Goal: Information Seeking & Learning: Compare options

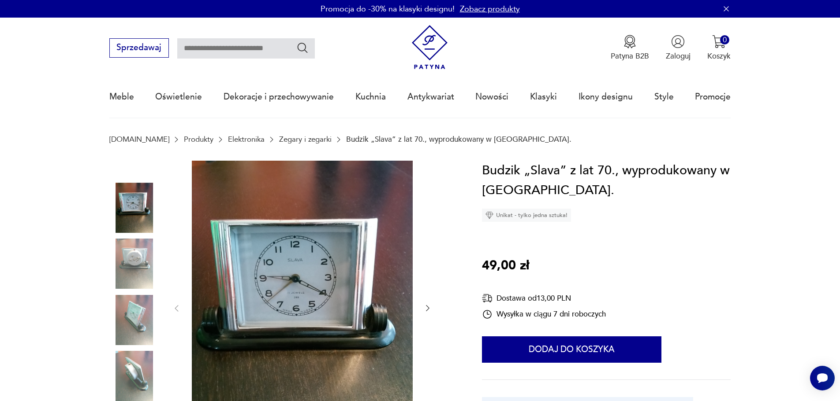
click at [279, 138] on link "Zegary i zegarki" at bounding box center [305, 139] width 52 height 8
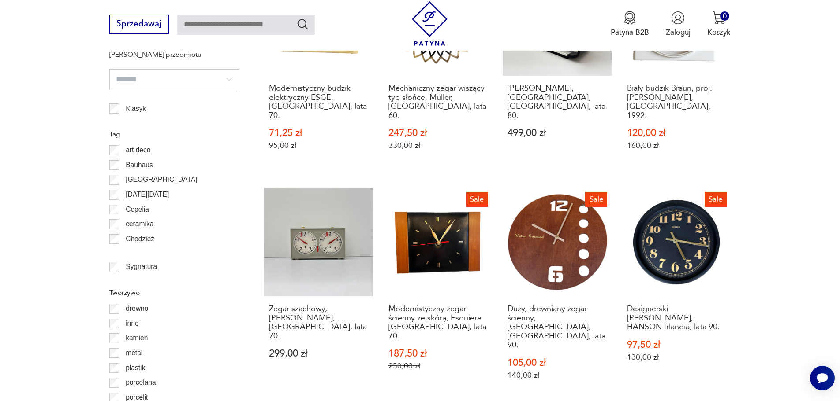
scroll to position [925, 0]
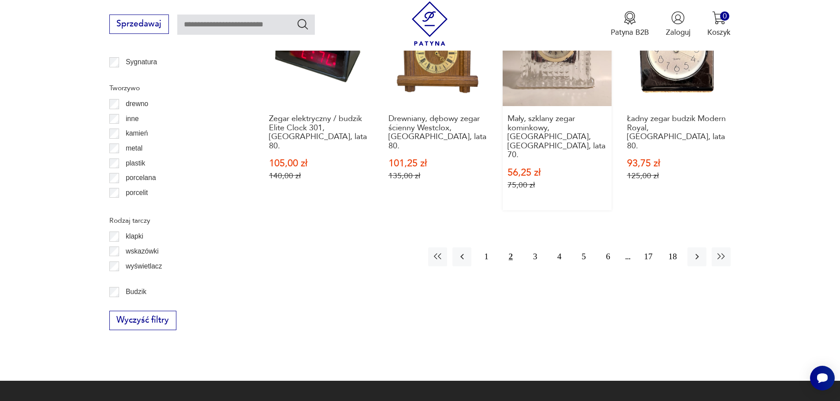
scroll to position [1143, 0]
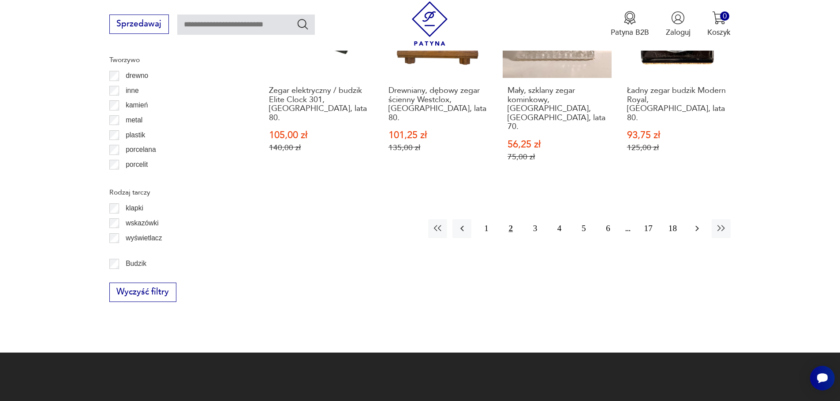
click at [691, 223] on icon "button" at bounding box center [696, 228] width 11 height 11
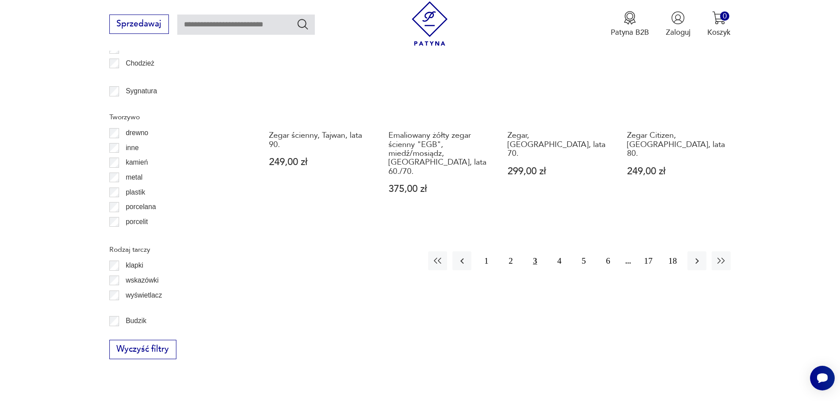
scroll to position [1099, 0]
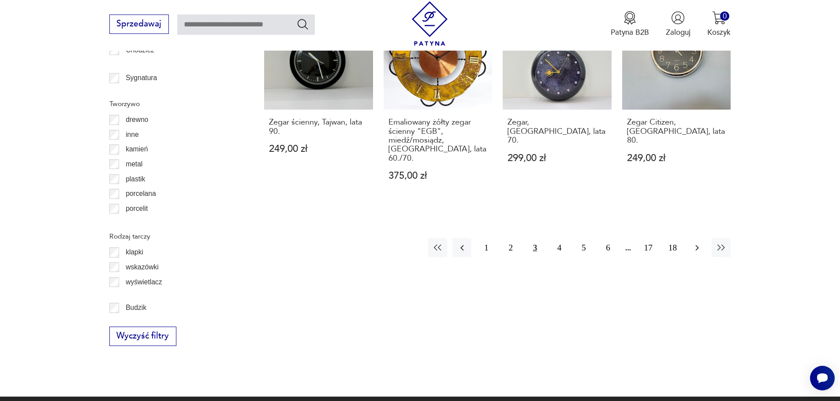
click at [695, 243] on icon "button" at bounding box center [696, 248] width 11 height 11
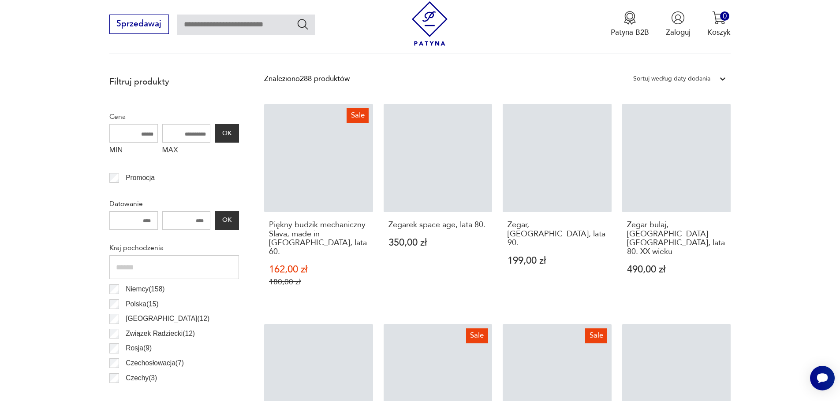
scroll to position [262, 0]
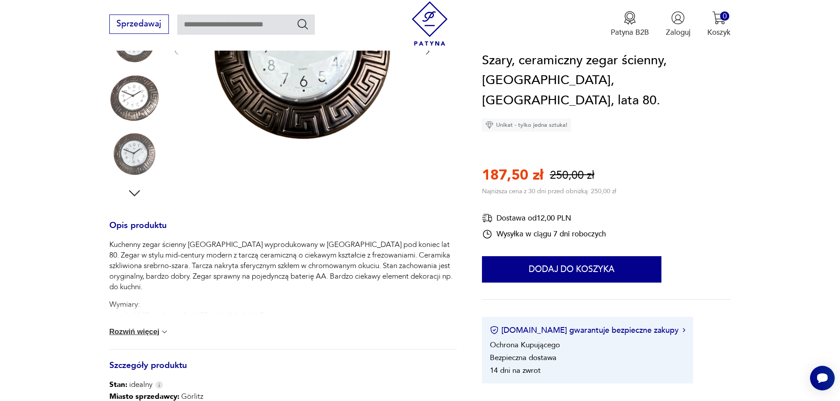
scroll to position [132, 0]
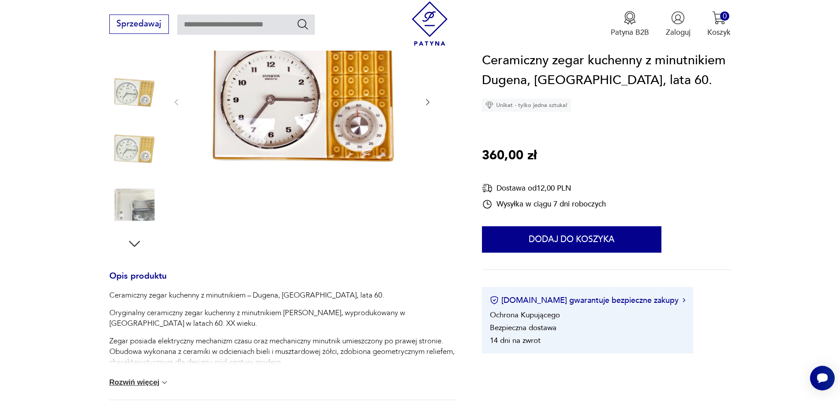
scroll to position [176, 0]
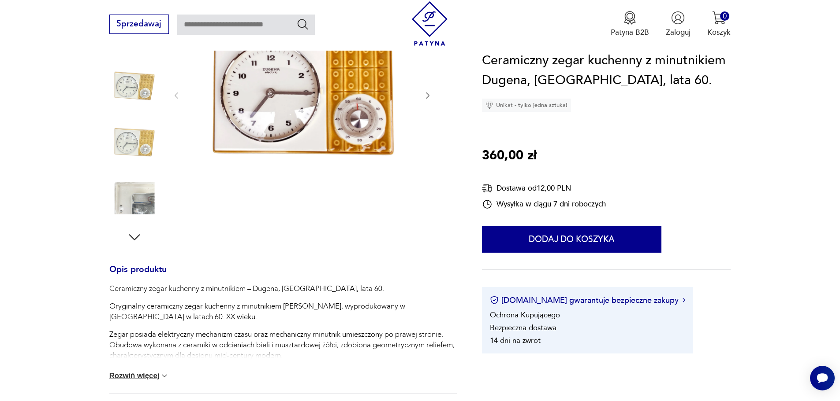
click at [161, 376] on img at bounding box center [164, 376] width 9 height 9
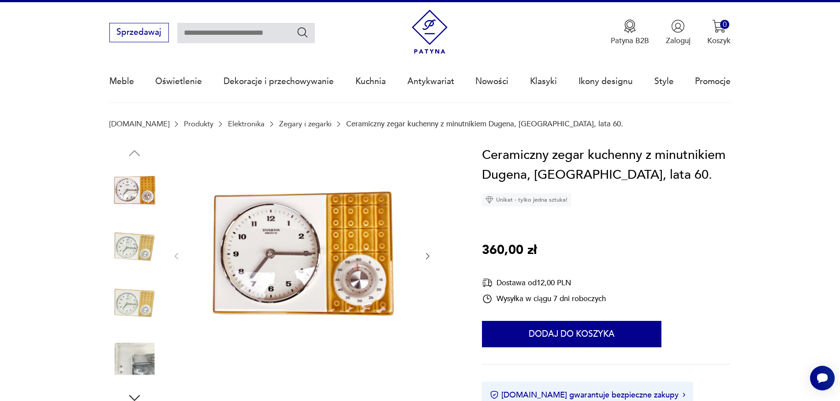
scroll to position [0, 0]
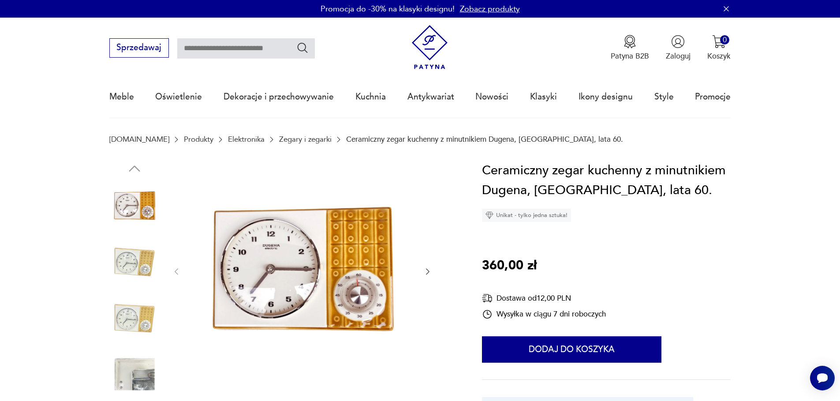
click at [429, 267] on icon "button" at bounding box center [427, 271] width 9 height 9
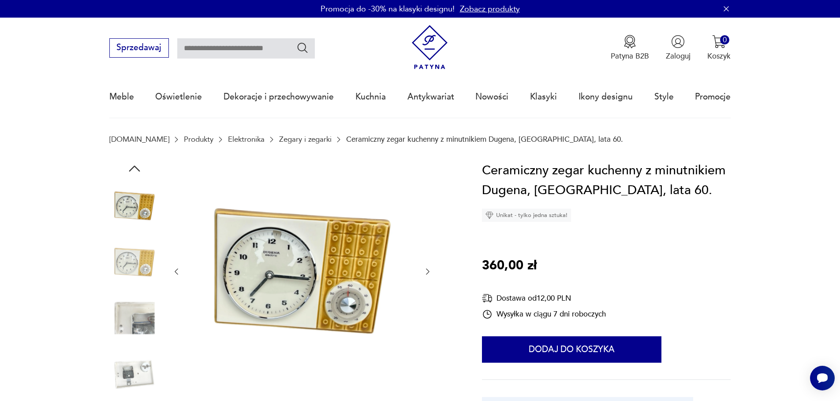
click at [425, 273] on icon "button" at bounding box center [427, 271] width 9 height 9
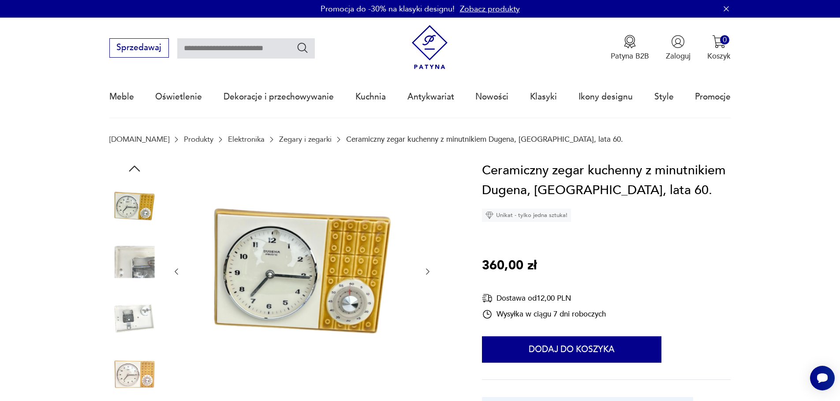
click at [426, 274] on icon "button" at bounding box center [427, 271] width 9 height 9
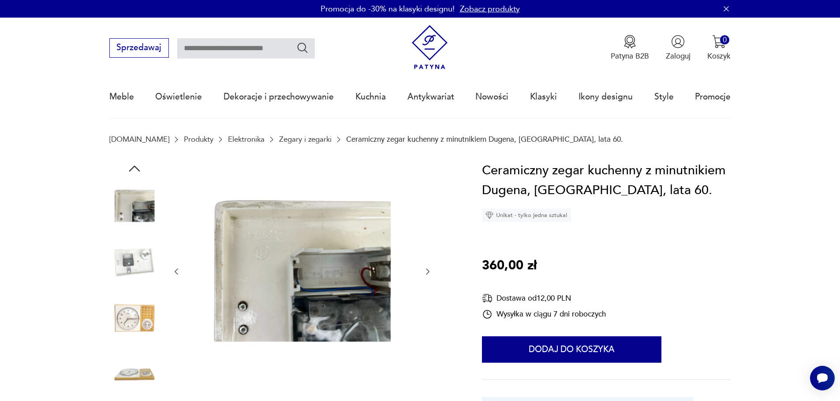
click at [426, 274] on icon "button" at bounding box center [427, 271] width 9 height 9
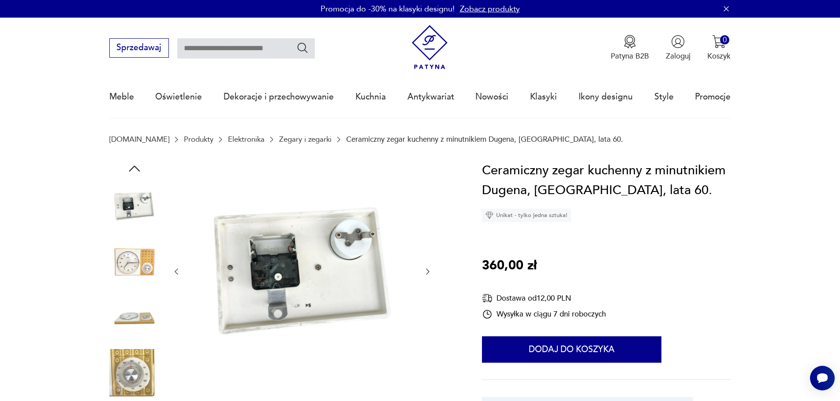
click at [426, 274] on icon "button" at bounding box center [427, 271] width 9 height 9
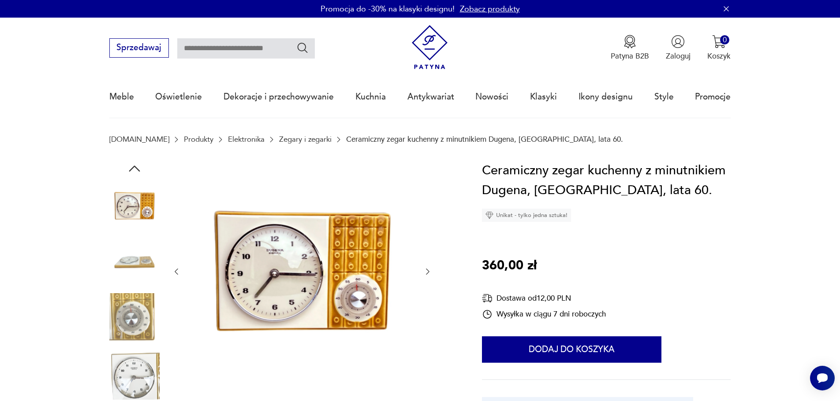
click at [426, 274] on icon "button" at bounding box center [427, 271] width 9 height 9
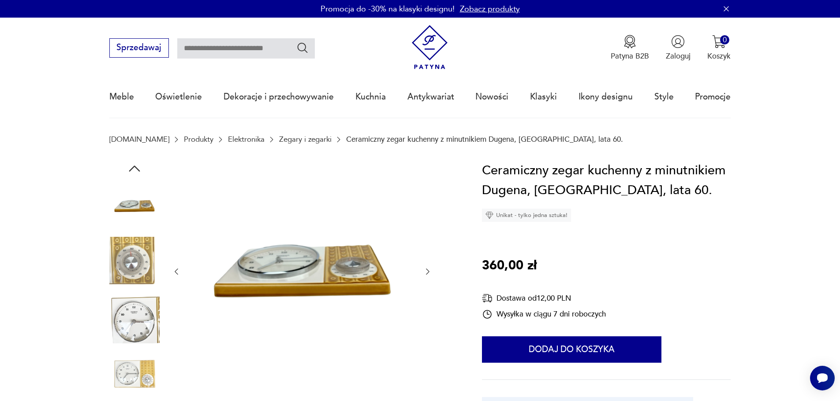
click at [426, 274] on icon "button" at bounding box center [427, 271] width 9 height 9
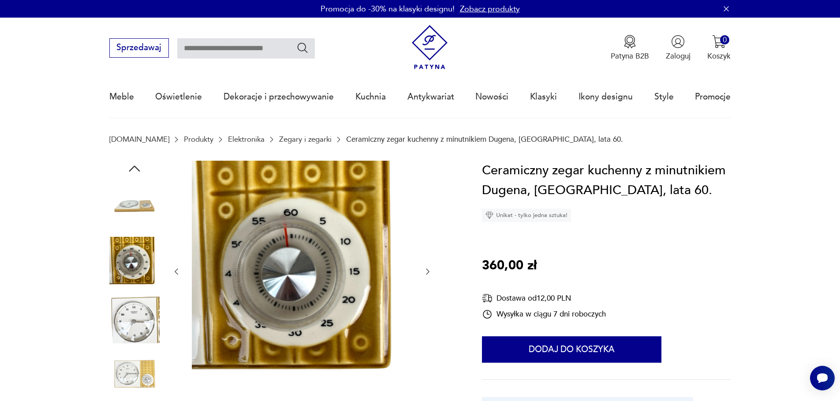
click at [427, 272] on icon "button" at bounding box center [427, 271] width 9 height 9
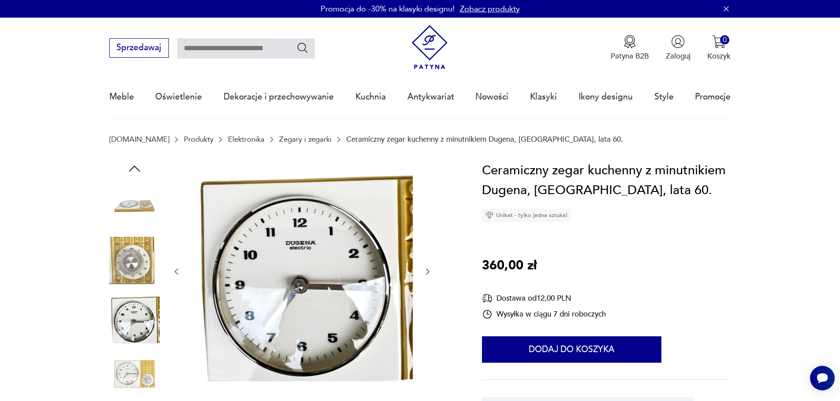
click at [428, 271] on icon "button" at bounding box center [428, 272] width 4 height 6
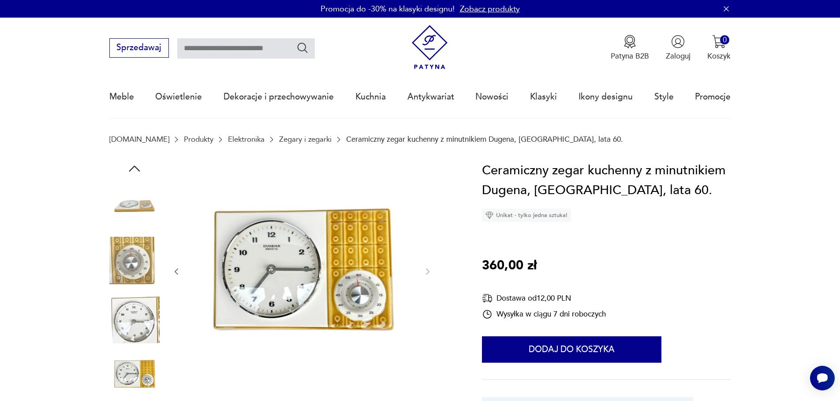
click at [331, 247] on img at bounding box center [302, 271] width 221 height 221
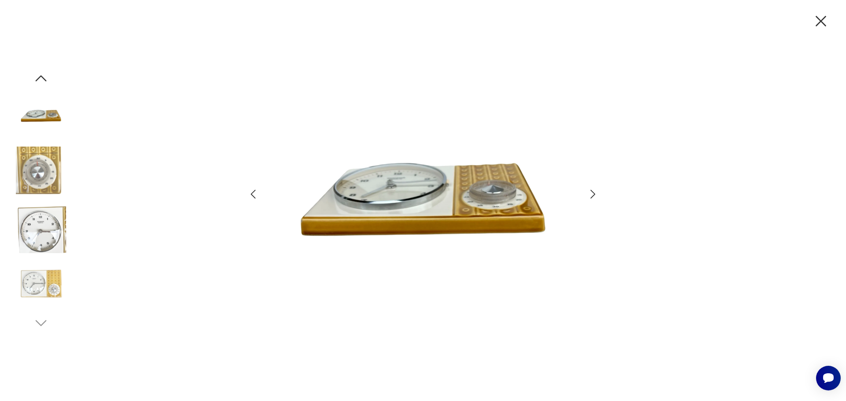
click at [594, 193] on icon "button" at bounding box center [593, 194] width 13 height 13
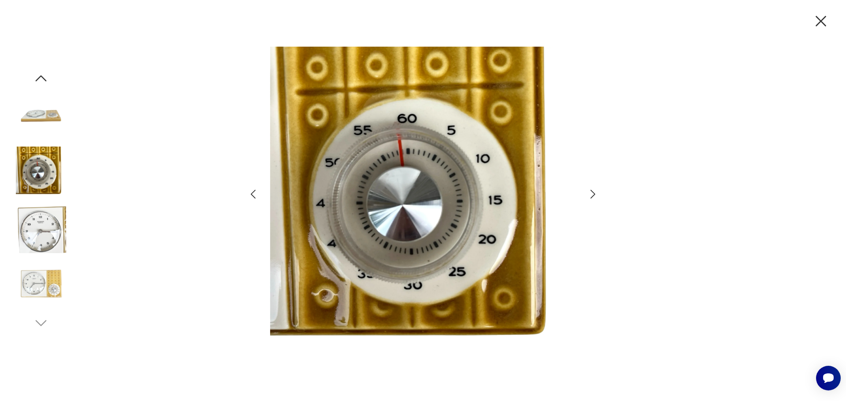
click at [594, 193] on icon "button" at bounding box center [593, 194] width 13 height 13
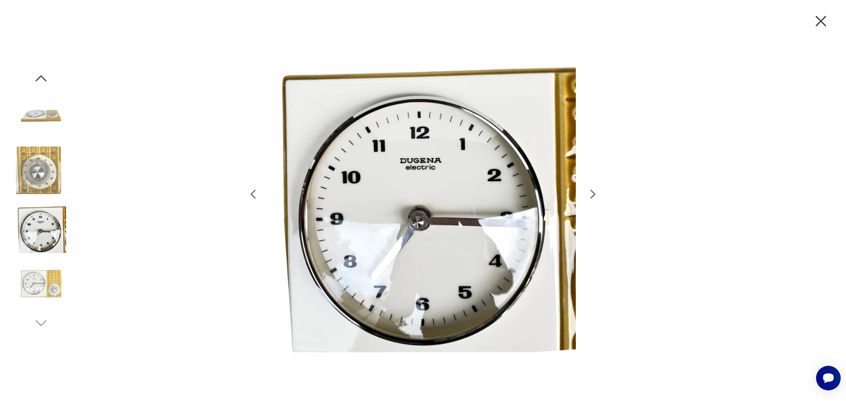
click at [594, 193] on icon "button" at bounding box center [593, 194] width 13 height 13
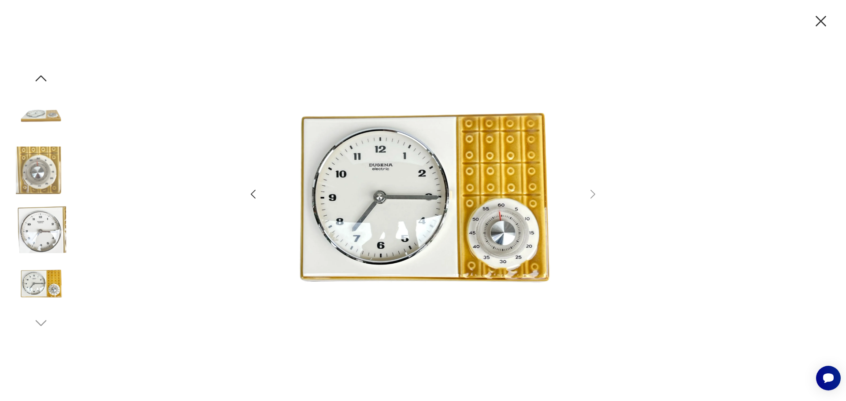
click at [257, 193] on icon "button" at bounding box center [253, 194] width 13 height 13
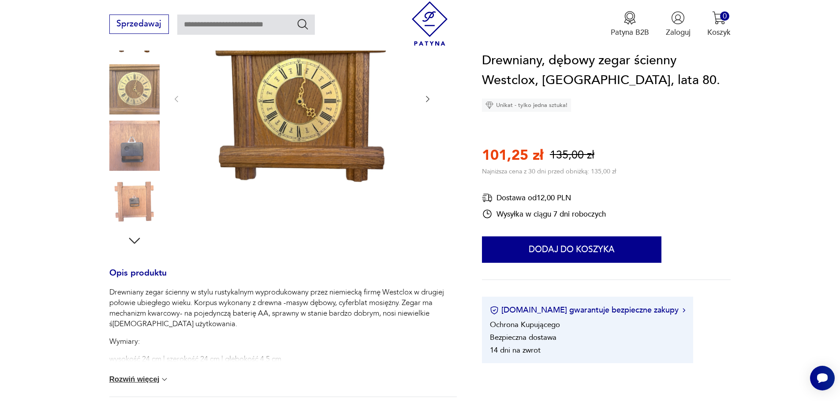
scroll to position [176, 0]
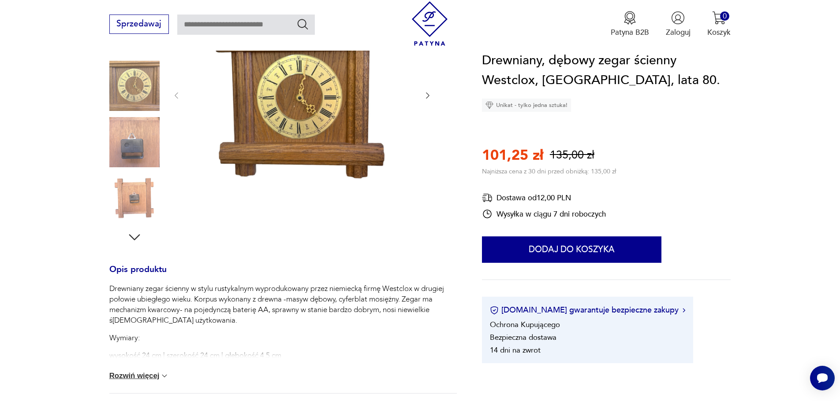
click at [134, 378] on button "Rozwiń więcej" at bounding box center [139, 376] width 60 height 9
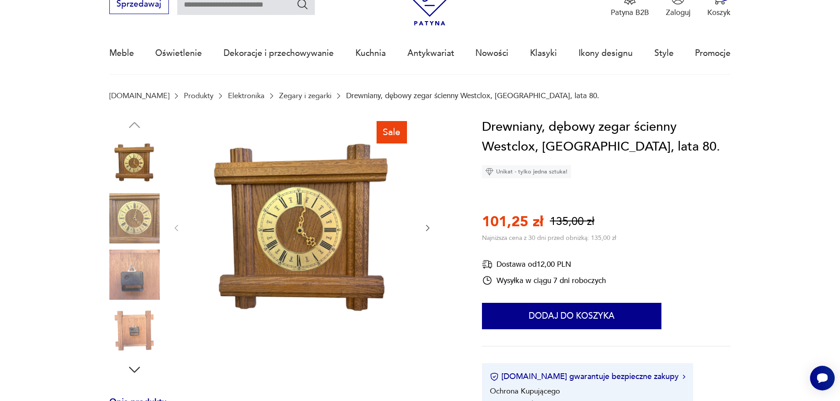
scroll to position [0, 0]
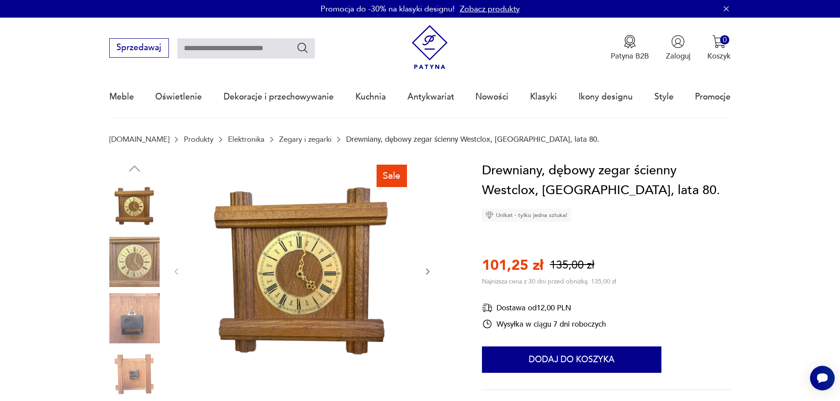
click at [427, 270] on icon "button" at bounding box center [428, 272] width 4 height 6
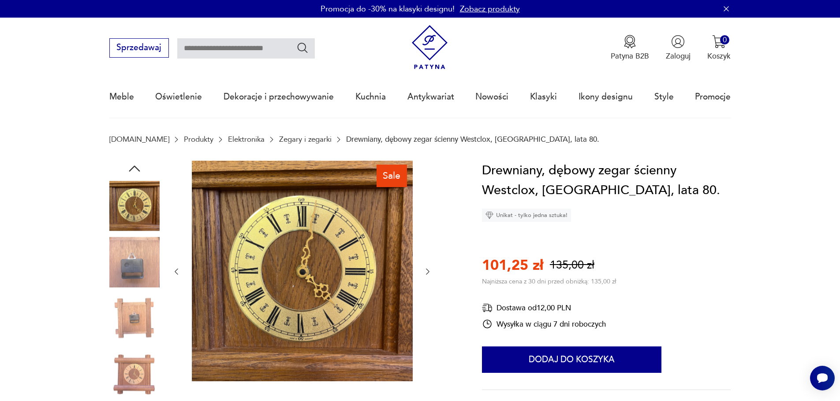
click at [427, 270] on icon "button" at bounding box center [428, 272] width 4 height 6
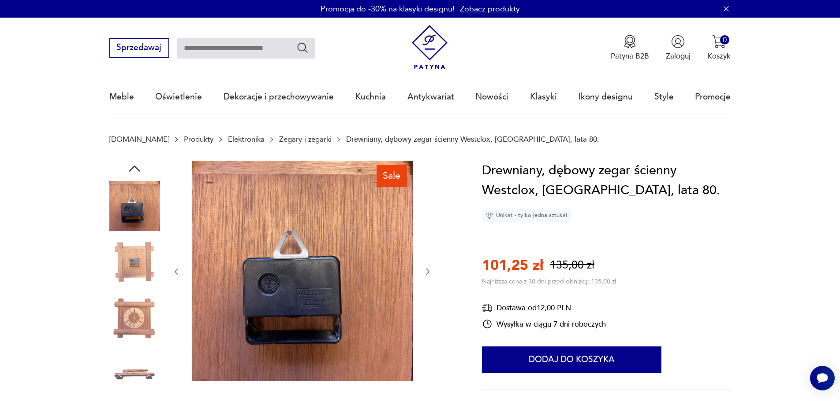
click at [427, 270] on icon "button" at bounding box center [428, 272] width 4 height 6
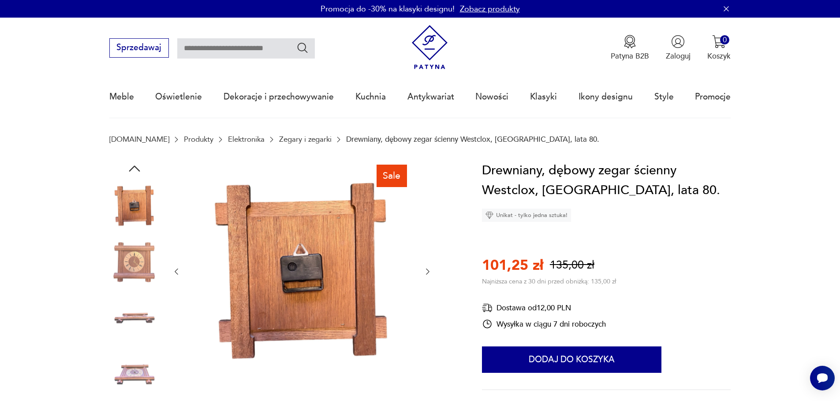
click at [426, 273] on icon "button" at bounding box center [427, 271] width 9 height 9
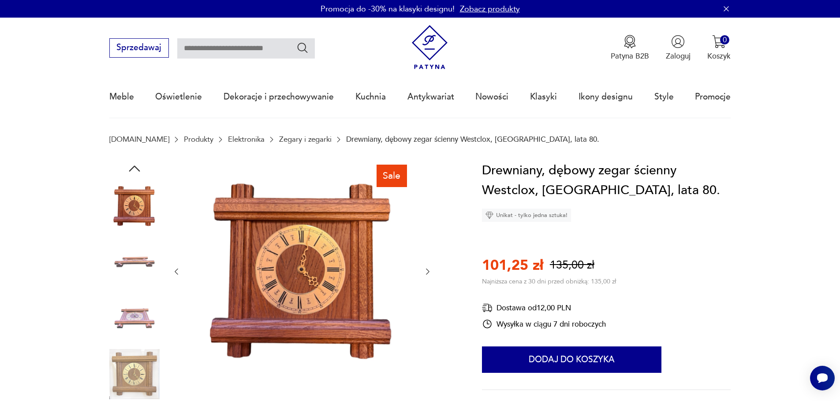
click at [426, 273] on icon "button" at bounding box center [427, 271] width 9 height 9
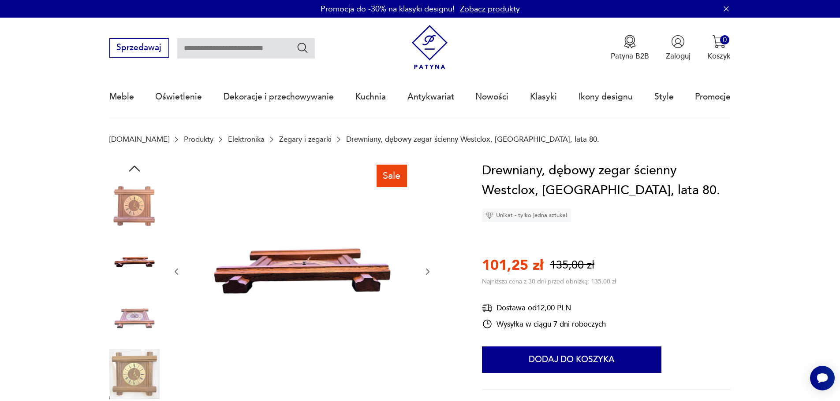
click at [426, 273] on icon "button" at bounding box center [427, 271] width 9 height 9
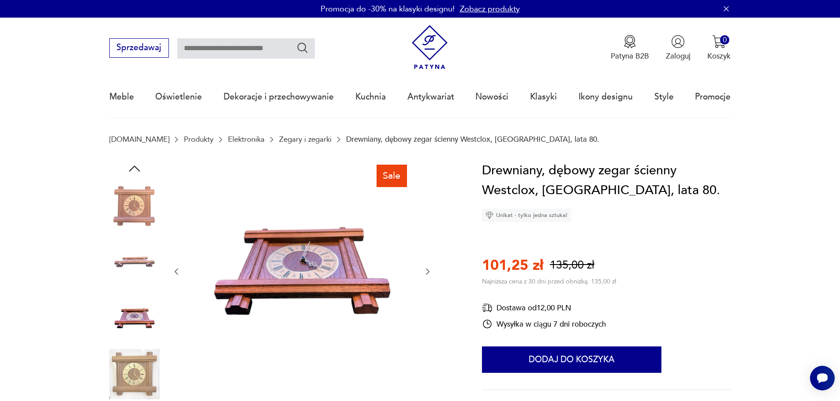
click at [426, 273] on icon "button" at bounding box center [427, 271] width 9 height 9
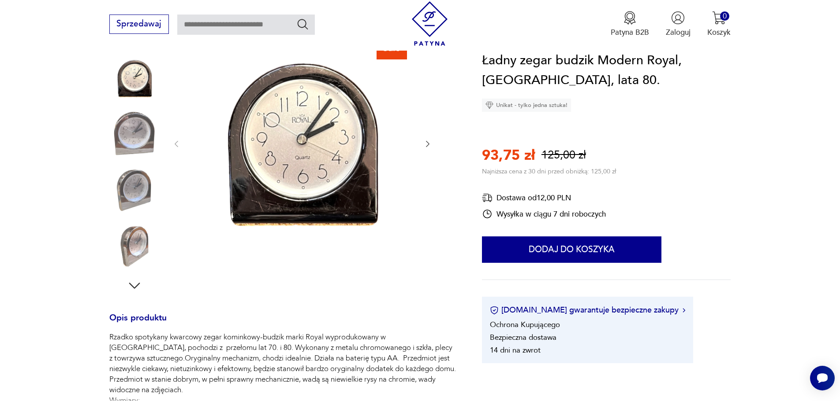
scroll to position [220, 0]
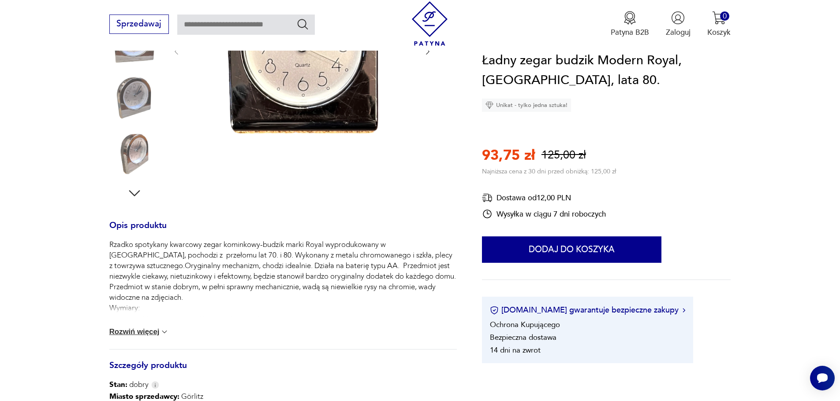
click at [162, 333] on img at bounding box center [164, 332] width 9 height 9
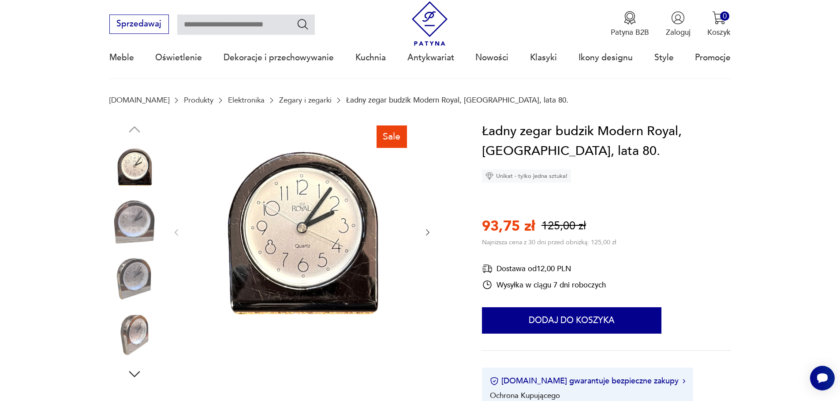
scroll to position [0, 0]
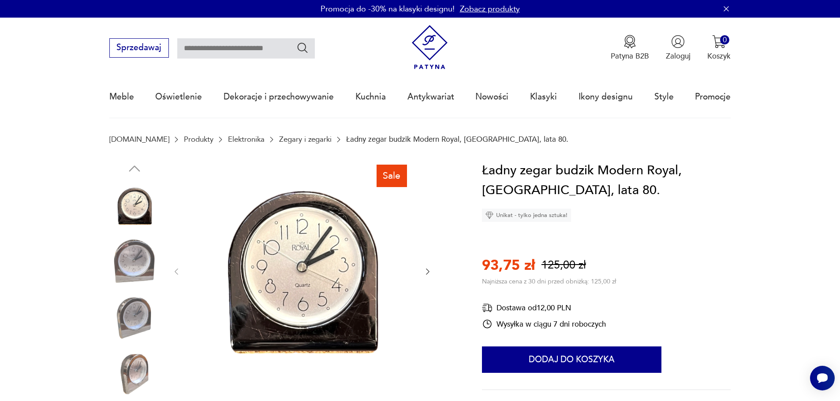
click at [428, 275] on icon "button" at bounding box center [427, 271] width 9 height 9
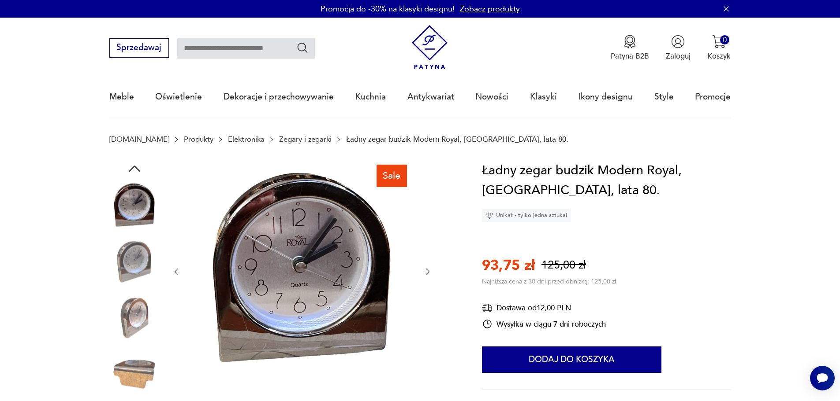
click at [428, 275] on icon "button" at bounding box center [427, 271] width 9 height 9
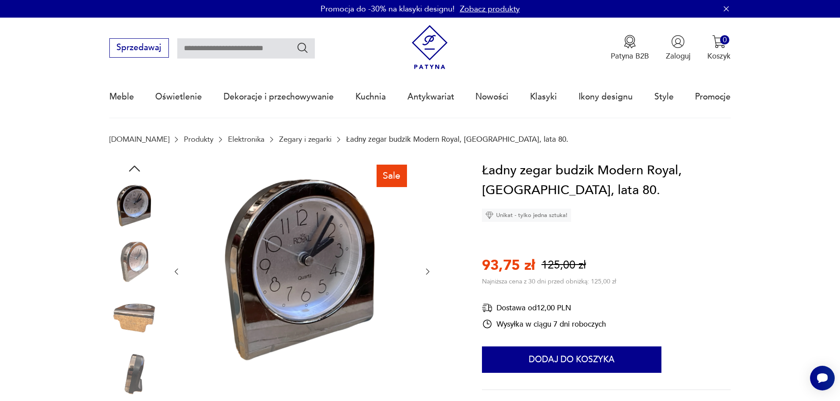
click at [428, 275] on icon "button" at bounding box center [427, 271] width 9 height 9
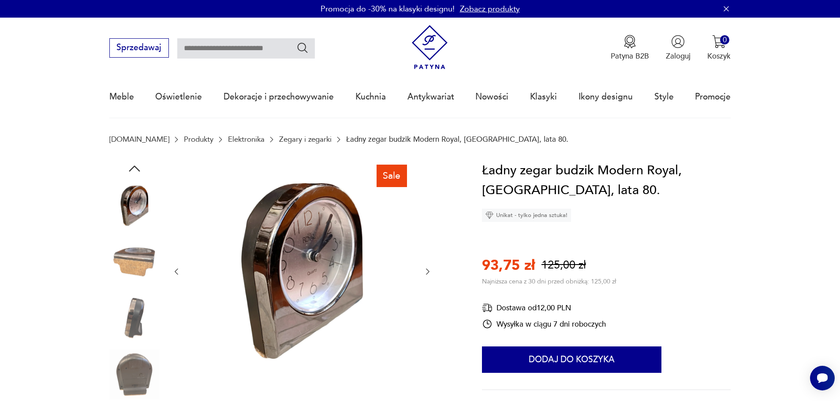
click at [428, 275] on icon "button" at bounding box center [427, 271] width 9 height 9
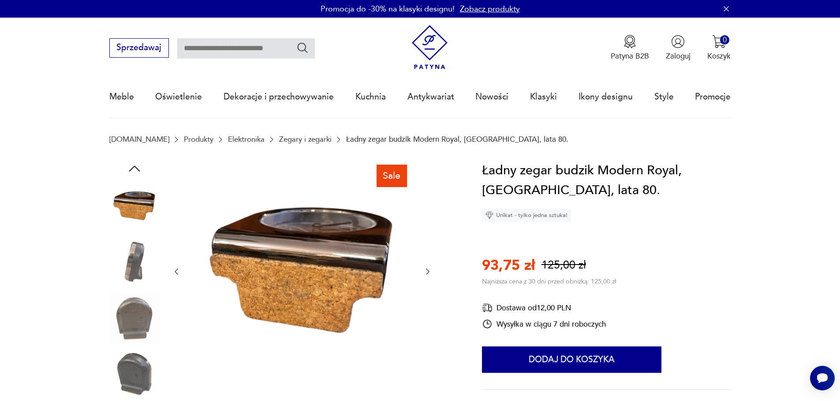
click at [428, 275] on icon "button" at bounding box center [427, 271] width 9 height 9
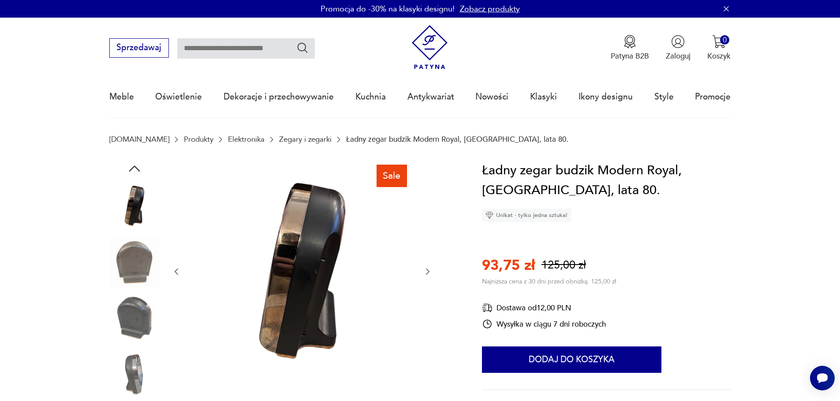
click at [428, 275] on icon "button" at bounding box center [427, 271] width 9 height 9
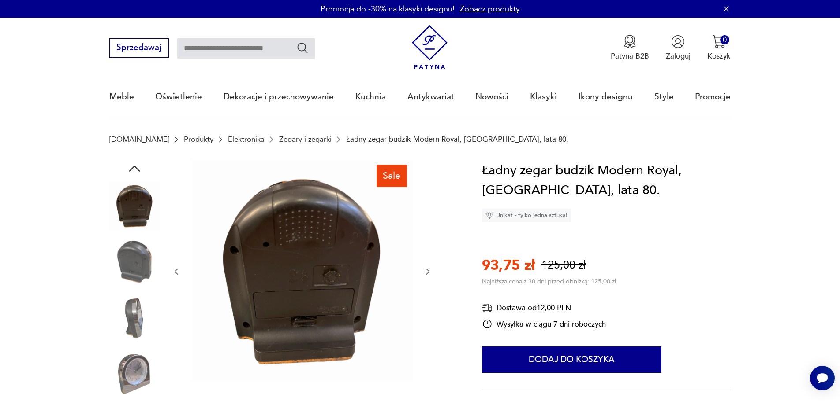
click at [428, 275] on icon "button" at bounding box center [427, 271] width 9 height 9
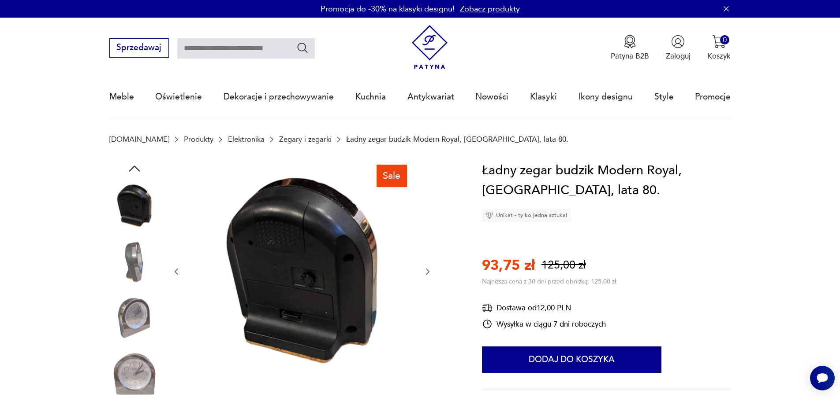
click at [428, 275] on icon "button" at bounding box center [427, 271] width 9 height 9
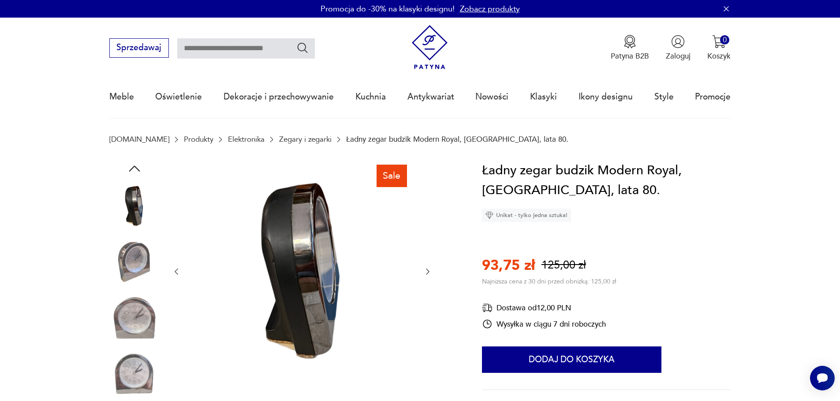
click at [428, 275] on icon "button" at bounding box center [427, 271] width 9 height 9
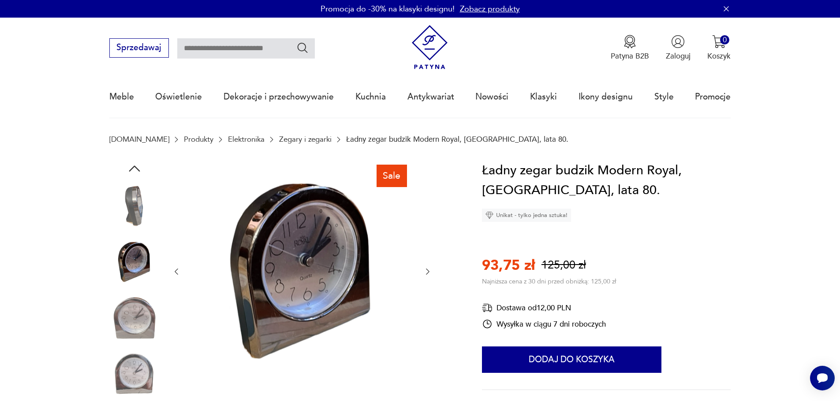
click at [428, 275] on icon "button" at bounding box center [427, 271] width 9 height 9
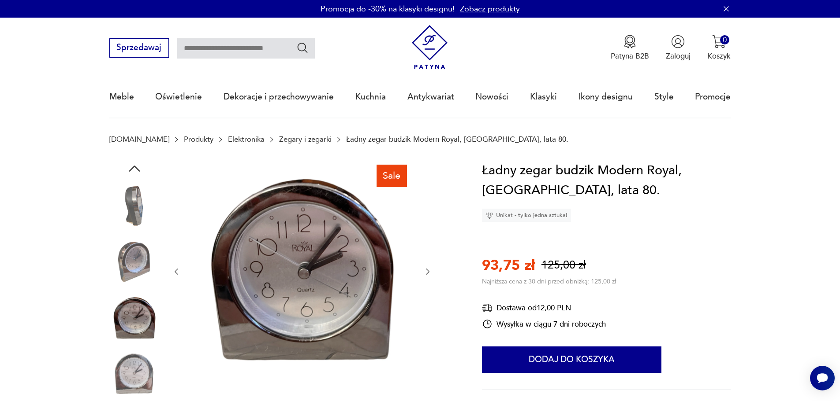
click at [428, 275] on icon "button" at bounding box center [427, 271] width 9 height 9
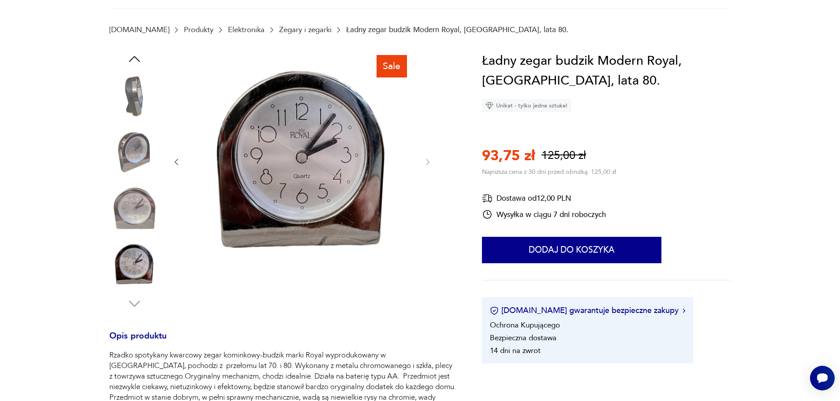
scroll to position [44, 0]
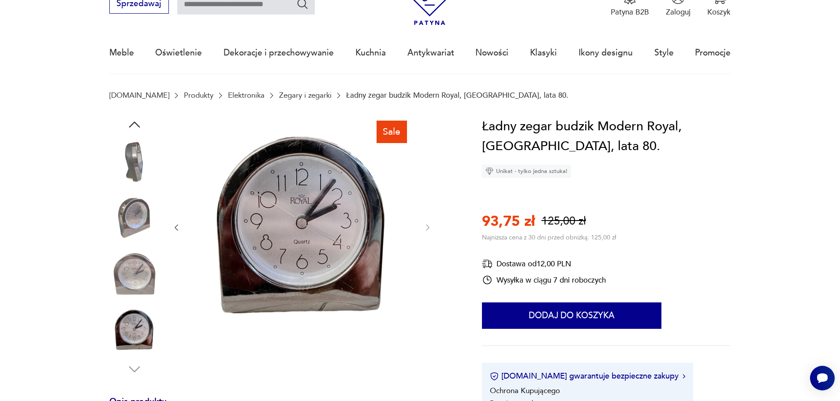
click at [175, 229] on icon "button" at bounding box center [176, 227] width 9 height 9
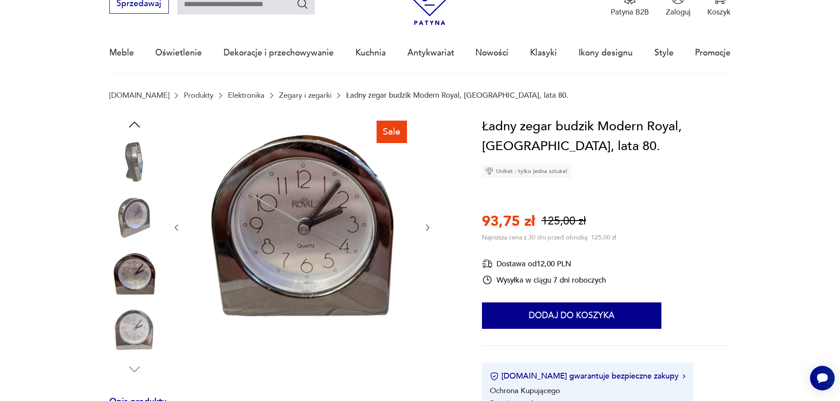
click at [175, 229] on icon "button" at bounding box center [176, 227] width 9 height 9
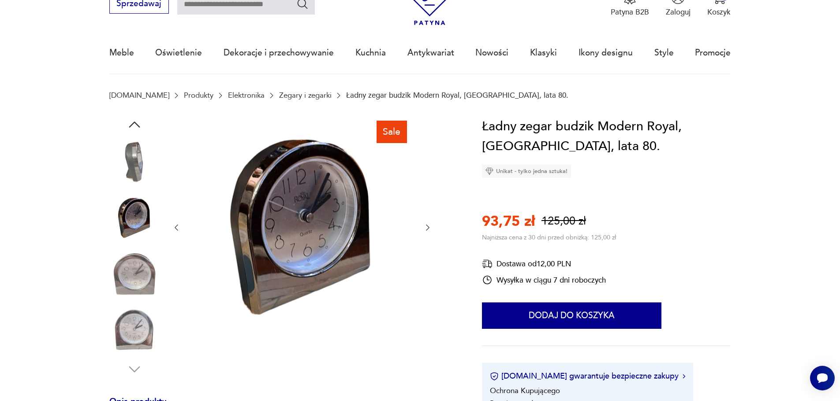
click at [175, 229] on icon "button" at bounding box center [176, 227] width 9 height 9
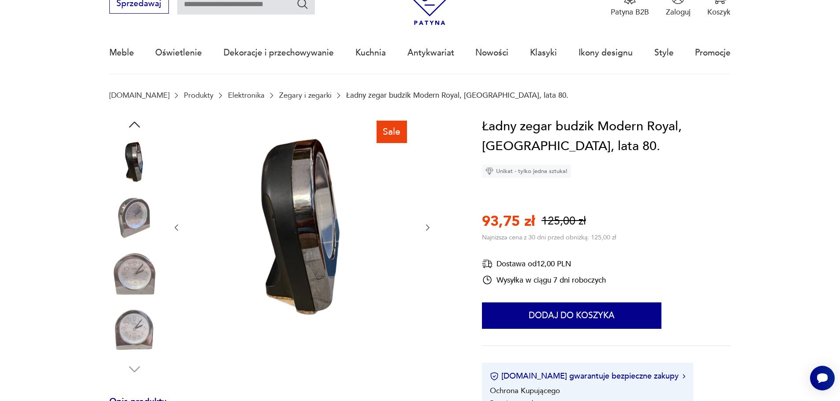
click at [175, 229] on icon "button" at bounding box center [176, 227] width 9 height 9
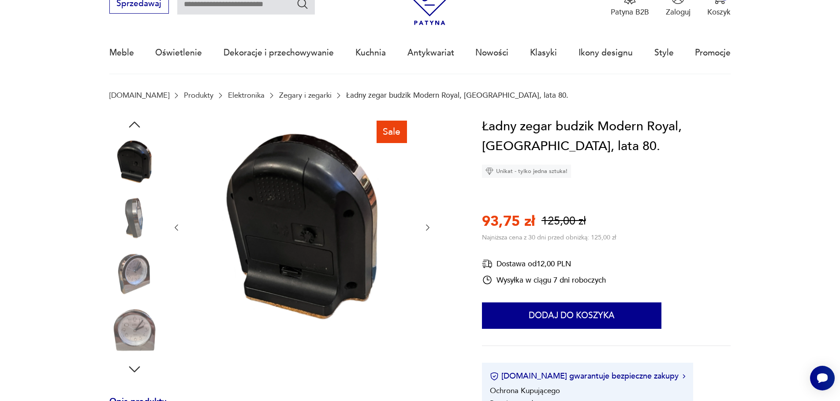
click at [175, 229] on icon "button" at bounding box center [176, 227] width 9 height 9
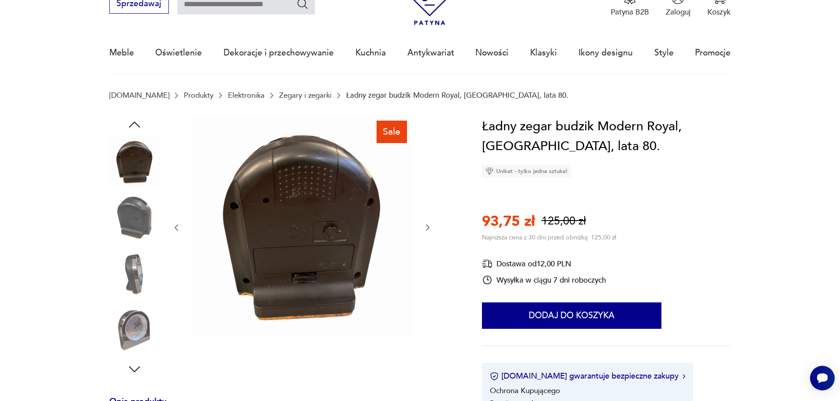
click at [175, 229] on icon "button" at bounding box center [176, 227] width 9 height 9
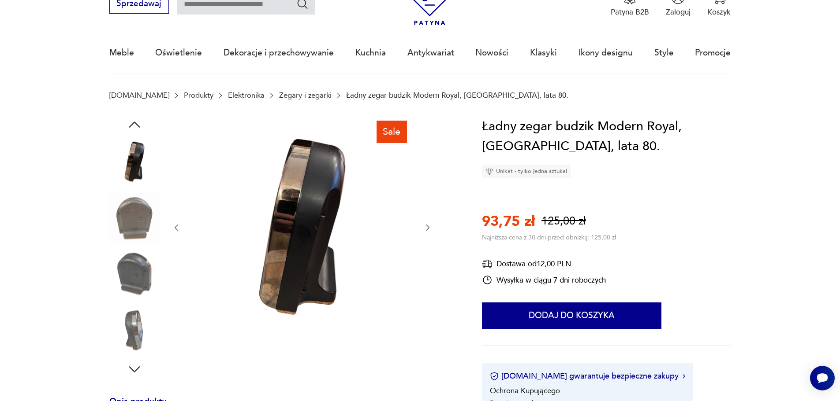
click at [175, 229] on icon "button" at bounding box center [176, 227] width 9 height 9
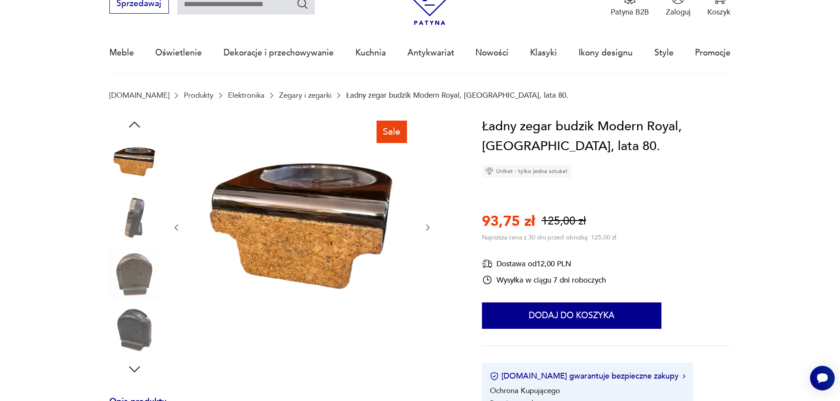
click at [175, 229] on icon "button" at bounding box center [176, 227] width 9 height 9
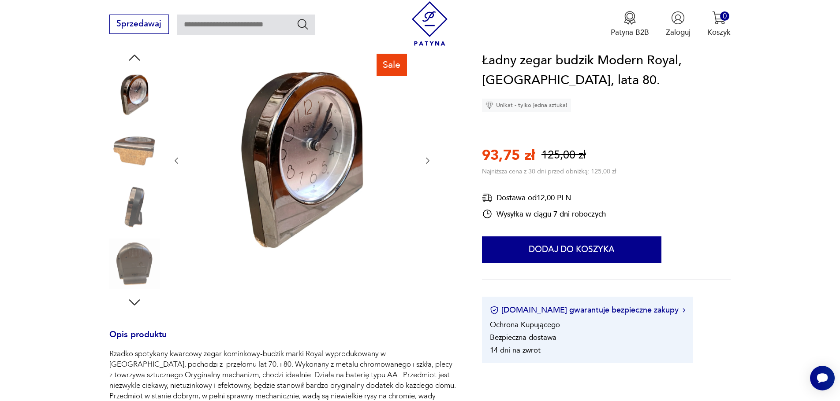
scroll to position [88, 0]
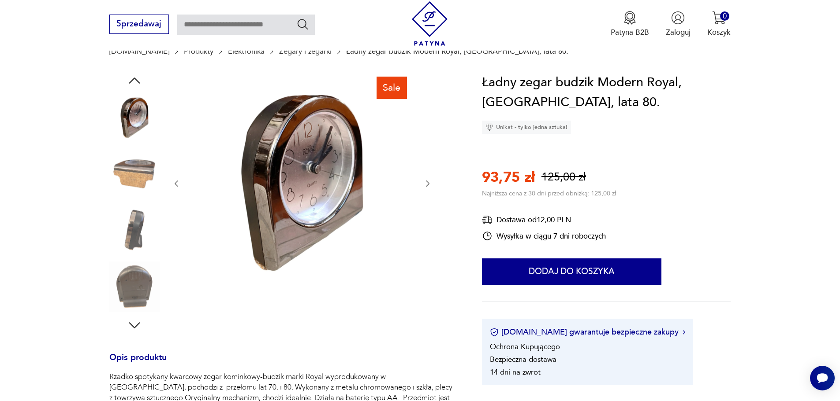
click at [427, 186] on icon "button" at bounding box center [427, 183] width 9 height 9
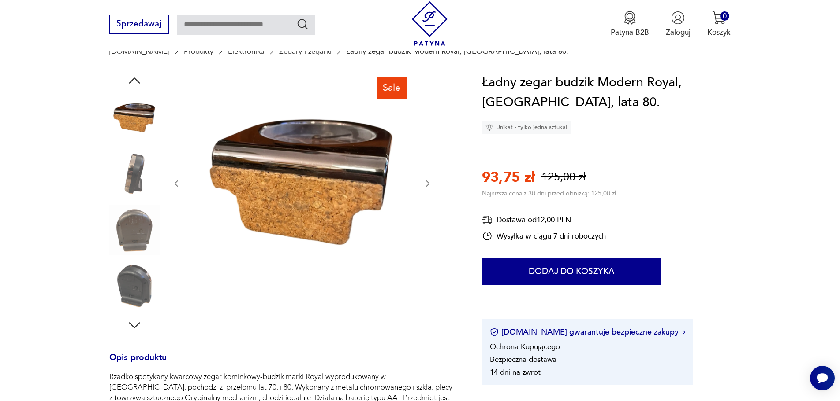
click at [427, 186] on icon "button" at bounding box center [427, 183] width 9 height 9
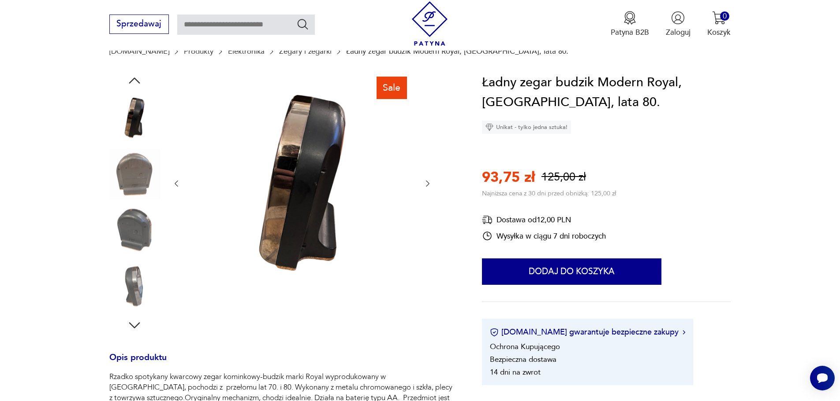
click at [427, 186] on icon "button" at bounding box center [427, 183] width 9 height 9
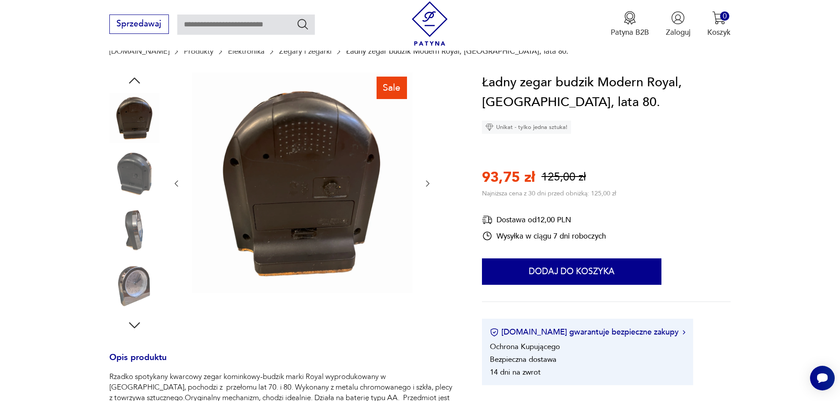
click at [427, 186] on icon "button" at bounding box center [427, 183] width 9 height 9
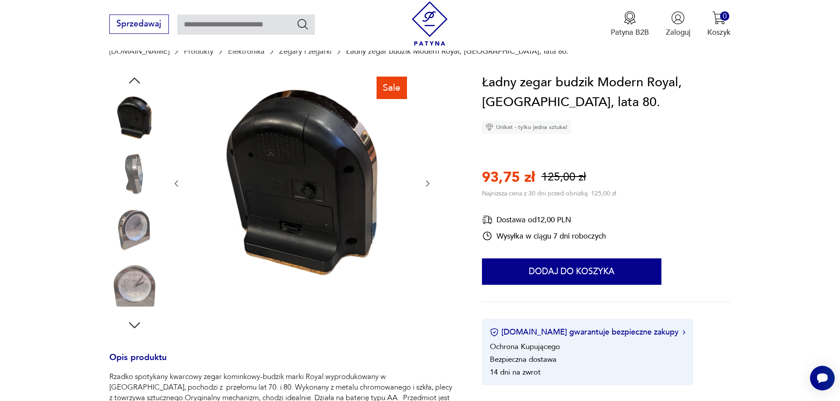
click at [427, 186] on icon "button" at bounding box center [427, 183] width 9 height 9
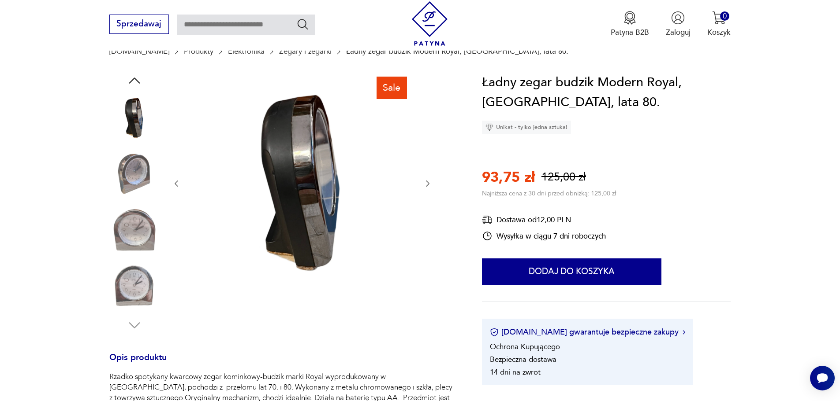
click at [427, 186] on icon "button" at bounding box center [427, 183] width 9 height 9
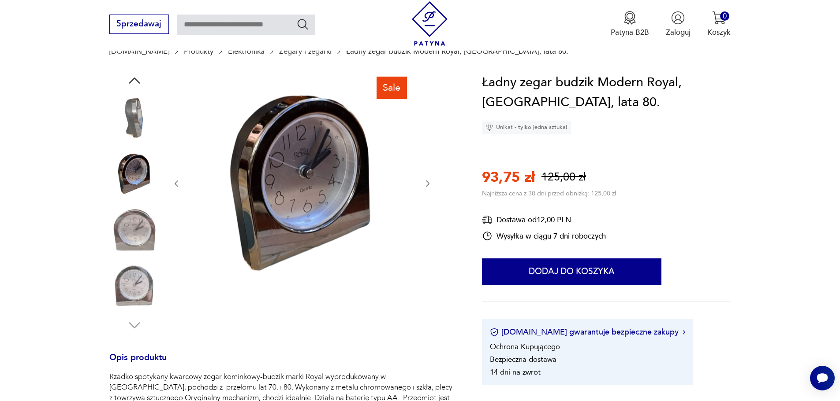
click at [427, 186] on icon "button" at bounding box center [427, 183] width 9 height 9
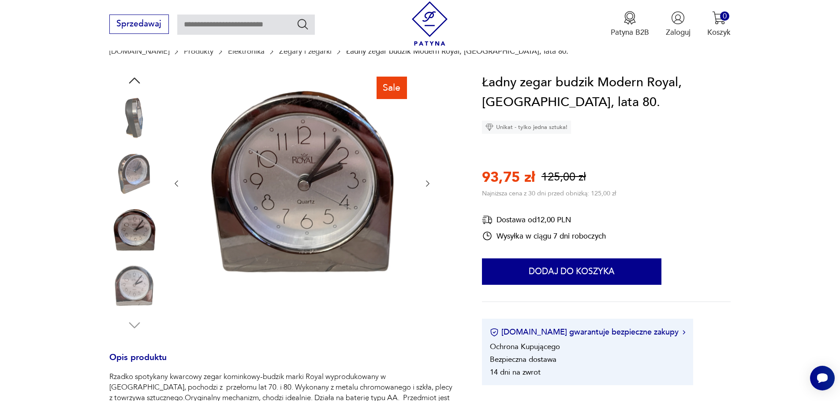
click at [178, 183] on icon "button" at bounding box center [176, 183] width 9 height 9
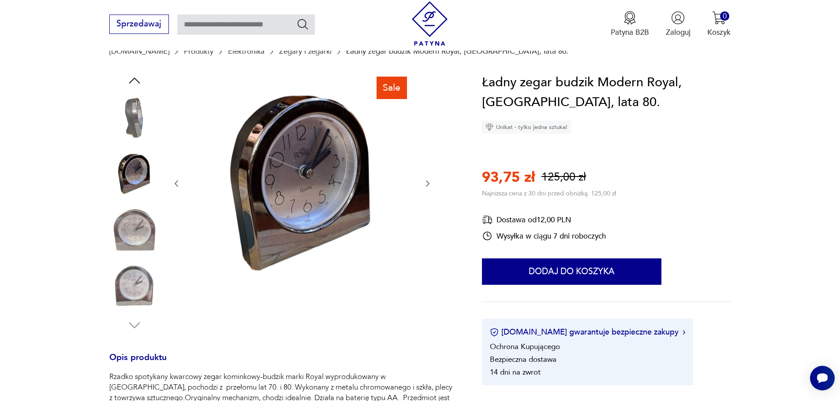
click at [178, 183] on icon "button" at bounding box center [176, 183] width 9 height 9
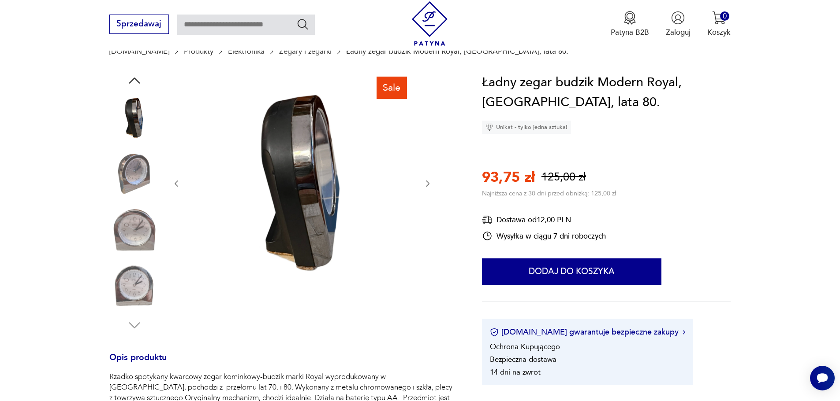
click at [178, 183] on icon "button" at bounding box center [176, 183] width 9 height 9
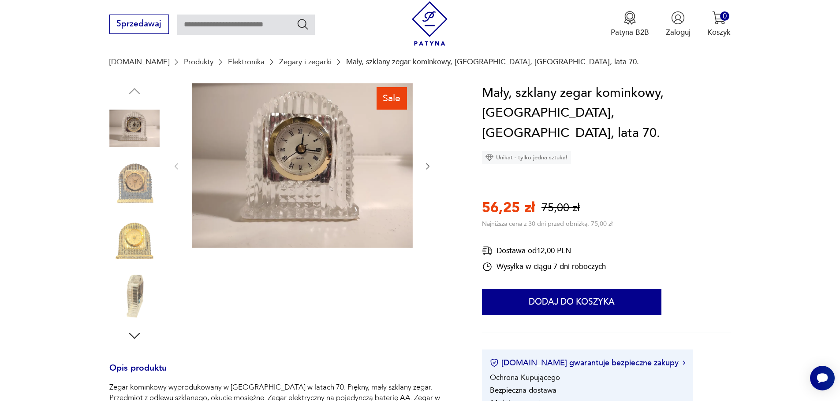
scroll to position [44, 0]
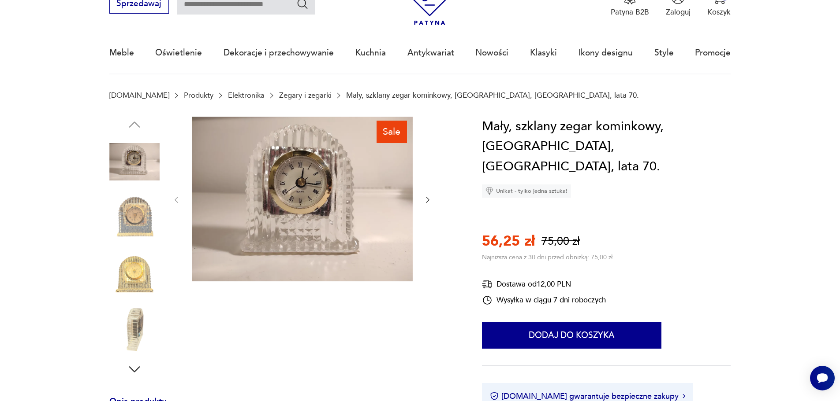
click at [426, 203] on icon "button" at bounding box center [427, 200] width 9 height 9
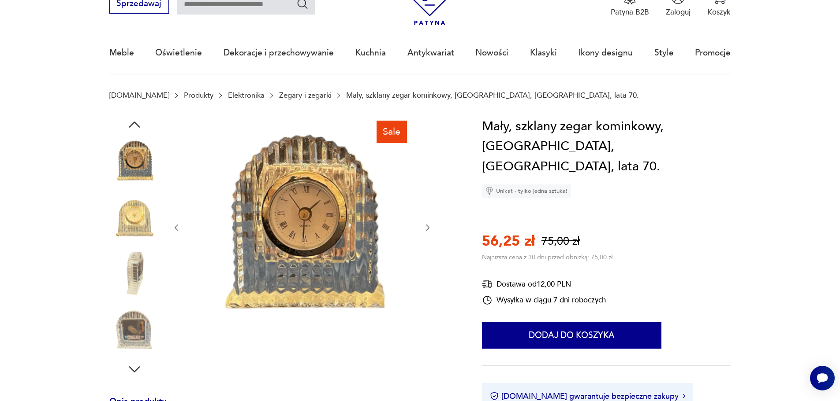
click at [426, 203] on div at bounding box center [302, 228] width 260 height 223
click at [430, 229] on icon "button" at bounding box center [427, 227] width 9 height 9
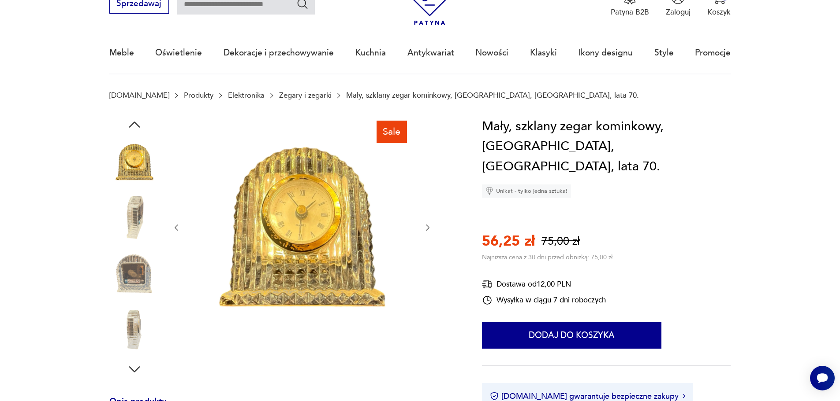
click at [426, 230] on icon "button" at bounding box center [427, 227] width 9 height 9
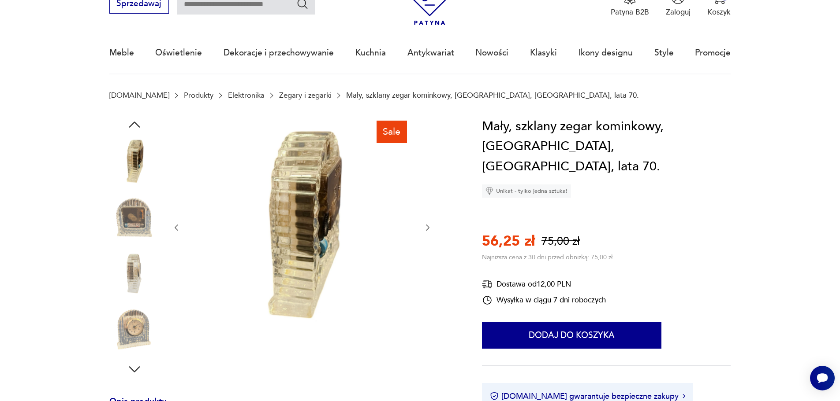
click at [426, 230] on icon "button" at bounding box center [427, 227] width 9 height 9
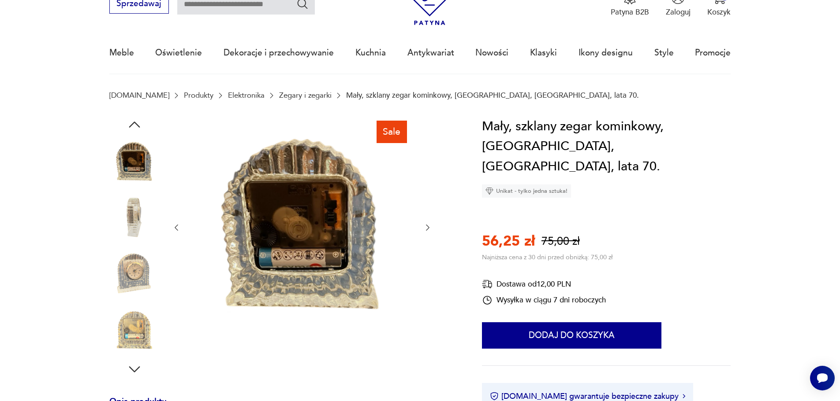
click at [426, 230] on icon "button" at bounding box center [427, 227] width 9 height 9
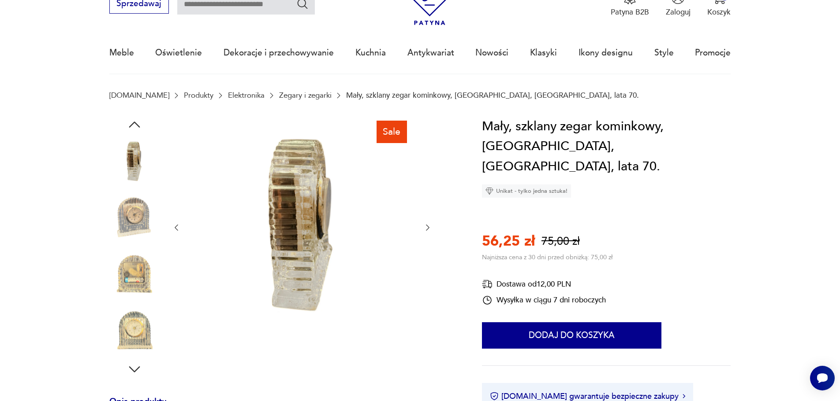
click at [426, 230] on icon "button" at bounding box center [427, 227] width 9 height 9
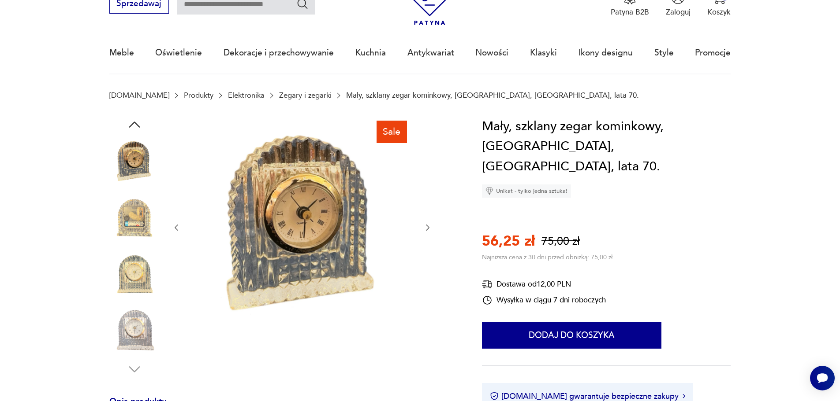
click at [426, 230] on icon "button" at bounding box center [427, 227] width 9 height 9
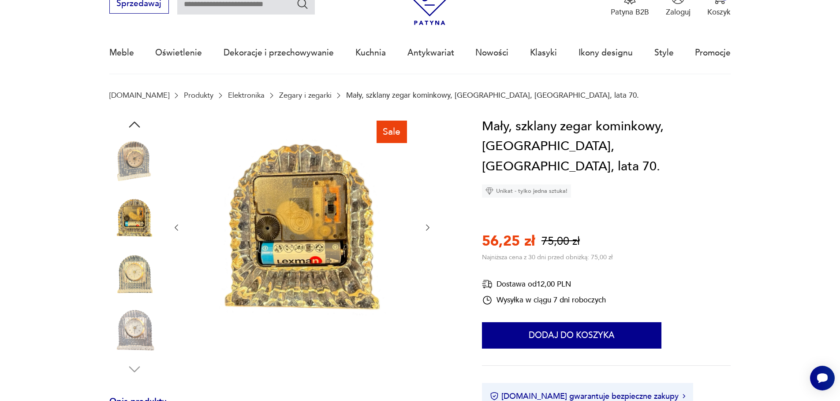
click at [427, 230] on icon "button" at bounding box center [428, 228] width 4 height 6
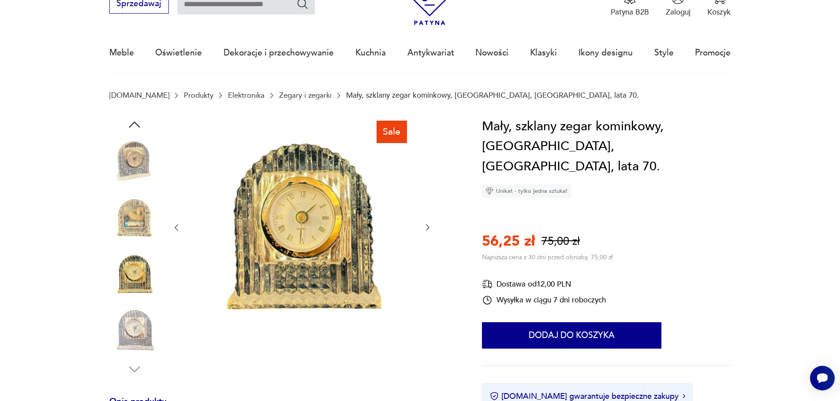
click at [426, 232] on icon "button" at bounding box center [427, 227] width 9 height 9
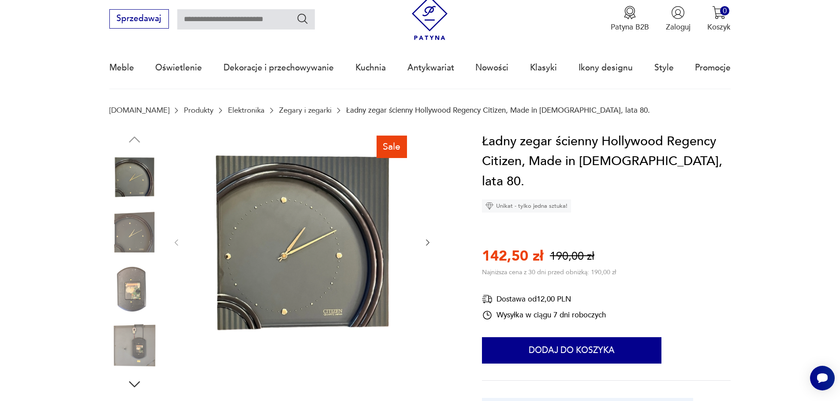
scroll to position [44, 0]
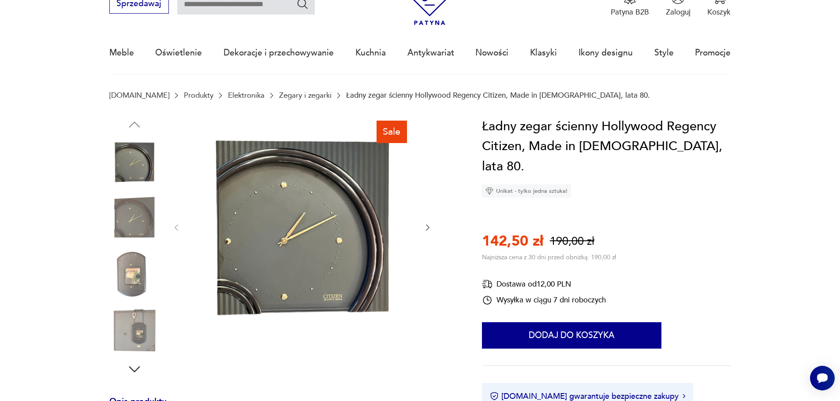
click at [425, 227] on icon "button" at bounding box center [427, 227] width 9 height 9
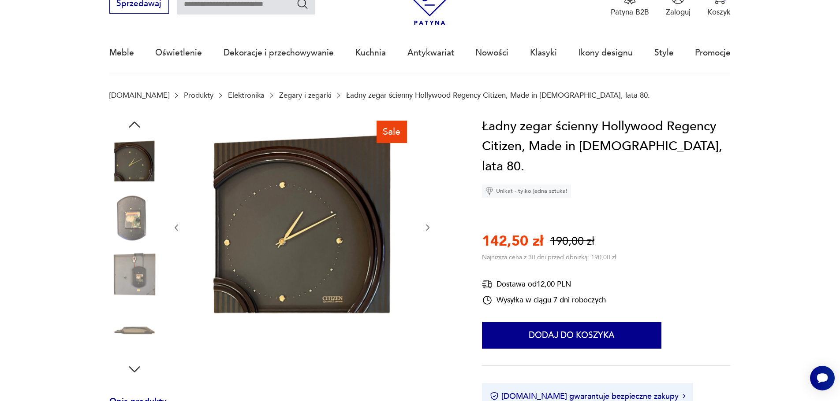
click at [425, 228] on icon "button" at bounding box center [427, 227] width 9 height 9
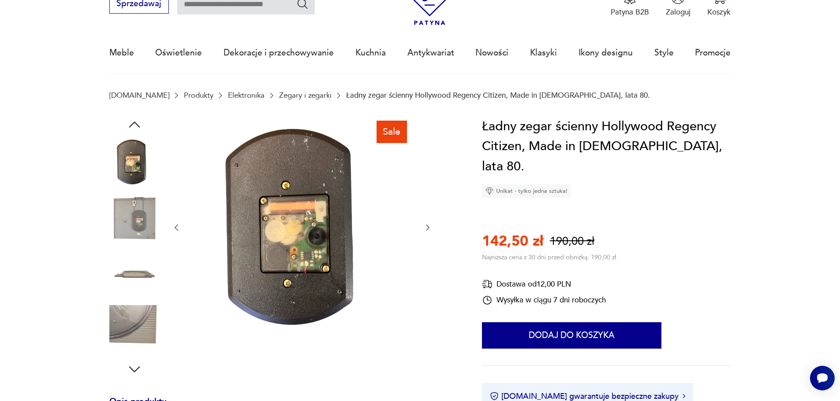
click at [426, 228] on icon "button" at bounding box center [427, 227] width 9 height 9
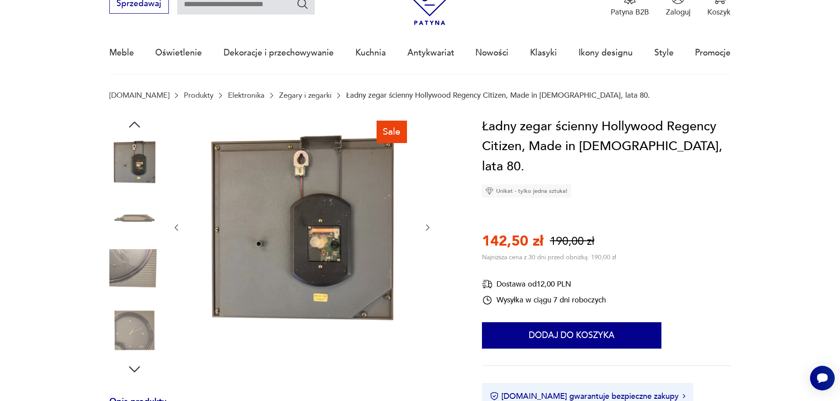
click at [426, 228] on icon "button" at bounding box center [427, 227] width 9 height 9
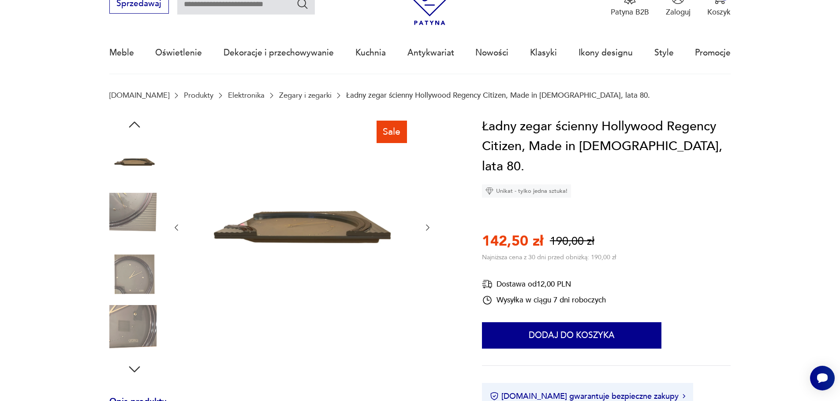
click at [426, 228] on icon "button" at bounding box center [427, 227] width 9 height 9
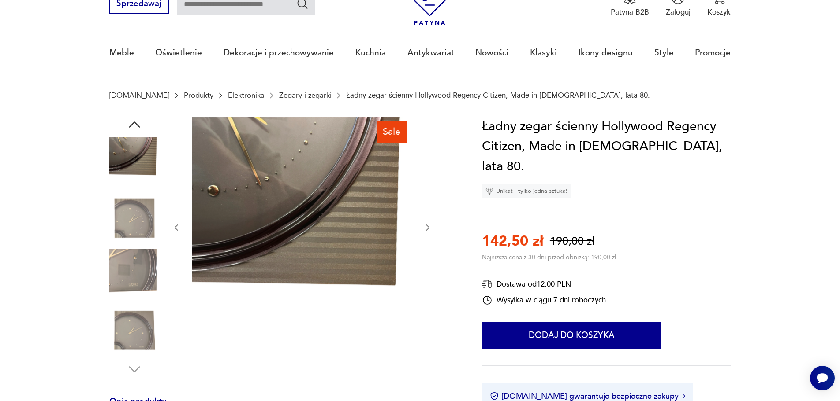
click at [426, 228] on icon "button" at bounding box center [427, 227] width 9 height 9
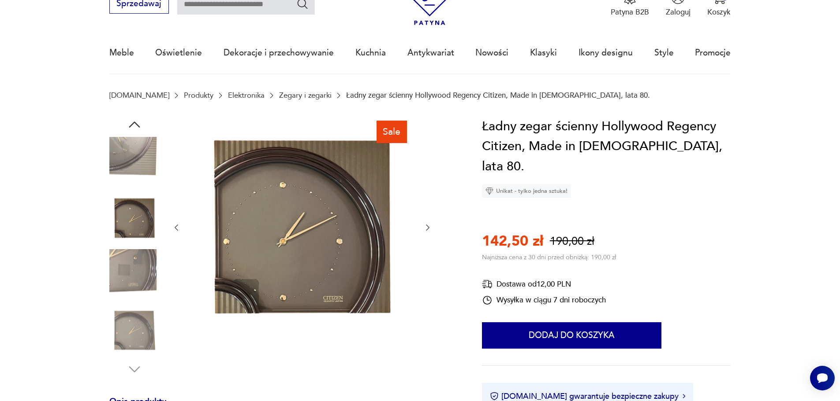
click at [426, 228] on icon "button" at bounding box center [427, 227] width 9 height 9
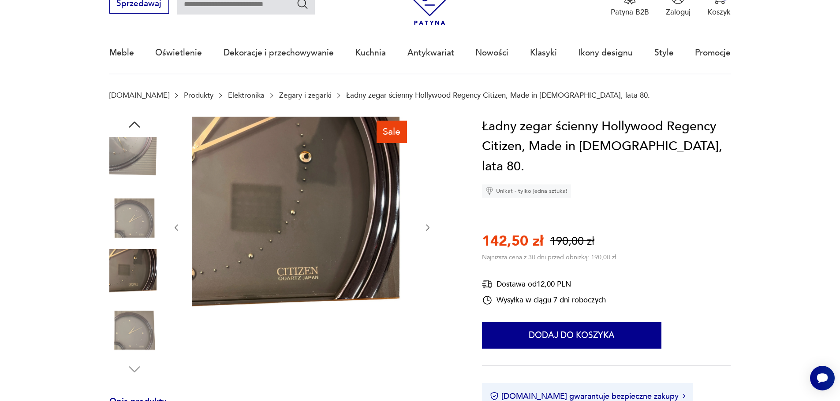
click at [426, 228] on icon "button" at bounding box center [427, 227] width 9 height 9
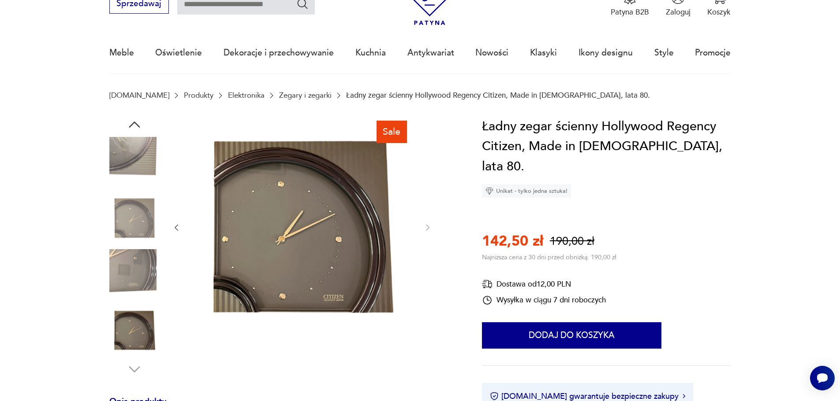
click at [177, 229] on icon "button" at bounding box center [176, 227] width 9 height 9
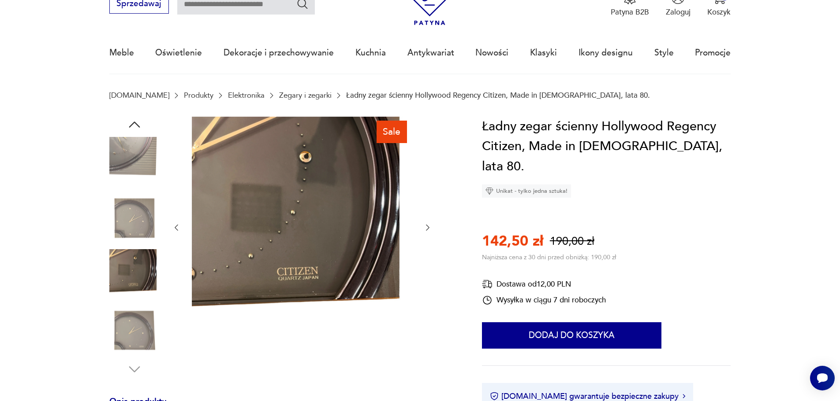
click at [177, 229] on icon "button" at bounding box center [176, 227] width 9 height 9
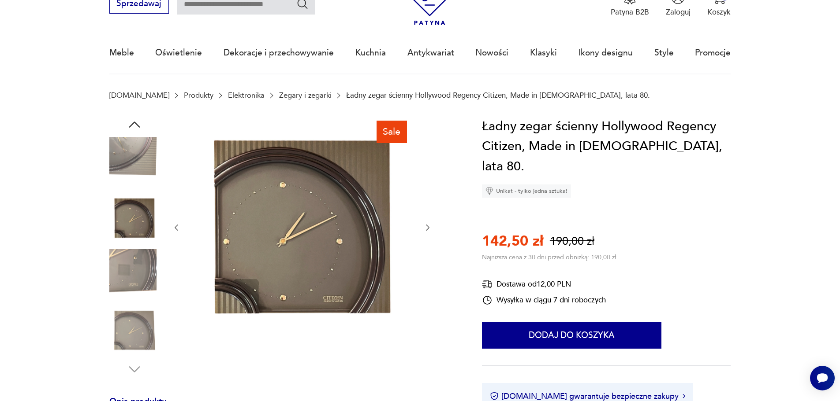
click at [177, 229] on icon "button" at bounding box center [176, 227] width 9 height 9
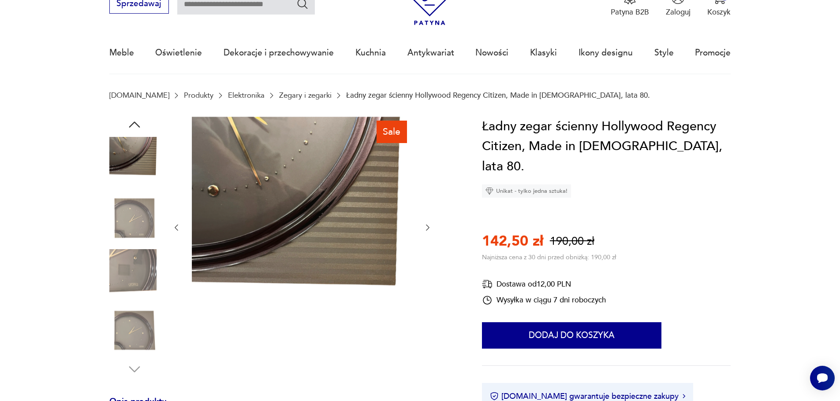
click at [177, 229] on icon "button" at bounding box center [176, 227] width 9 height 9
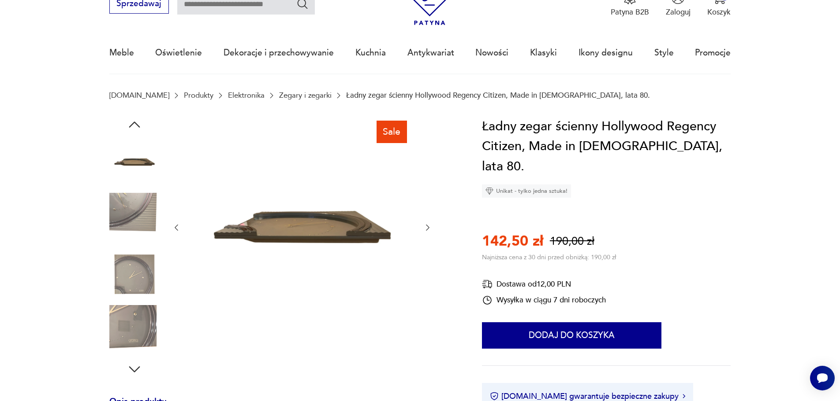
click at [177, 229] on icon "button" at bounding box center [176, 227] width 9 height 9
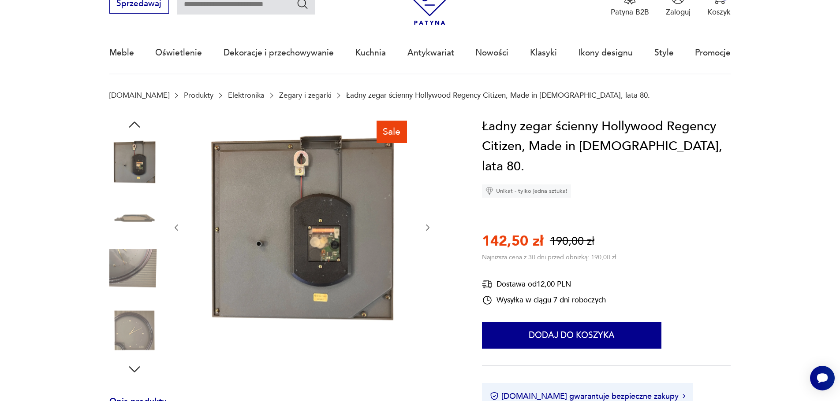
click at [177, 229] on icon "button" at bounding box center [176, 227] width 9 height 9
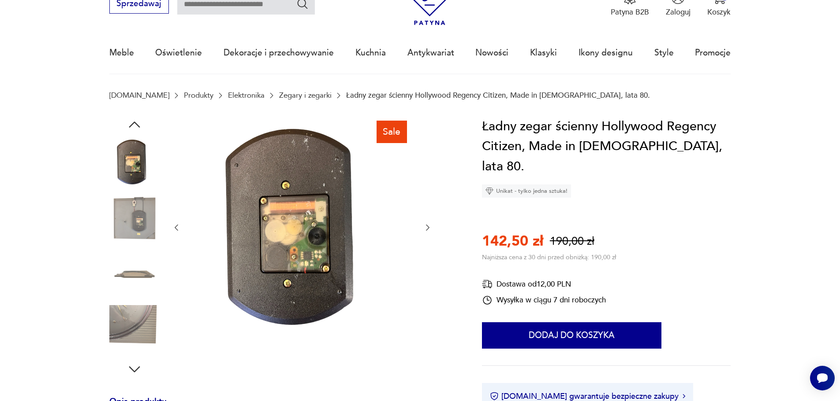
click at [177, 229] on icon "button" at bounding box center [176, 227] width 9 height 9
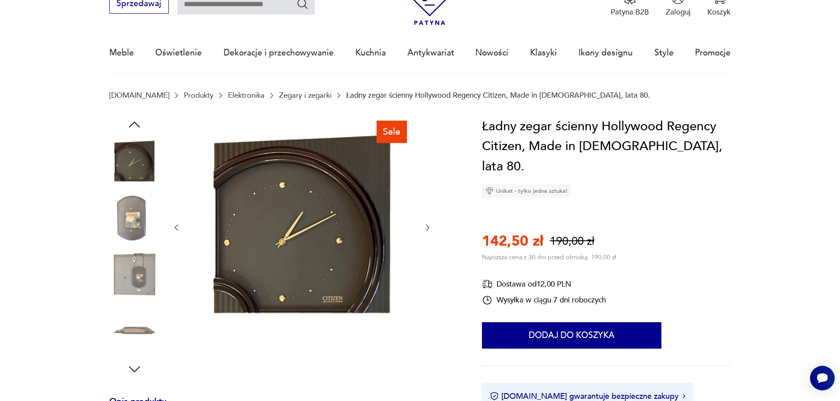
click at [177, 229] on icon "button" at bounding box center [176, 227] width 9 height 9
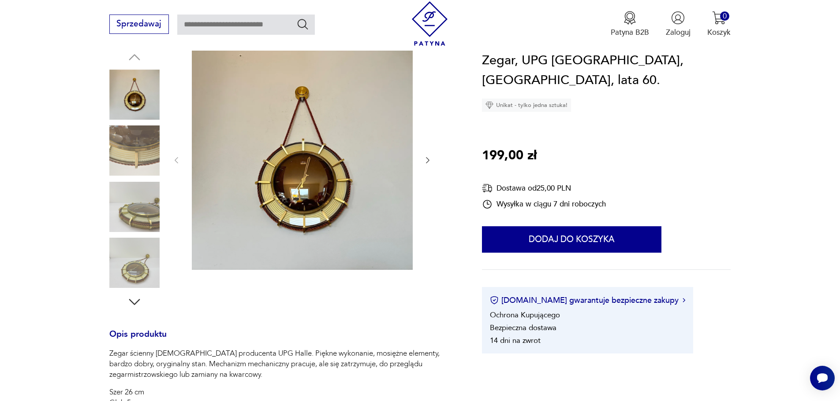
scroll to position [88, 0]
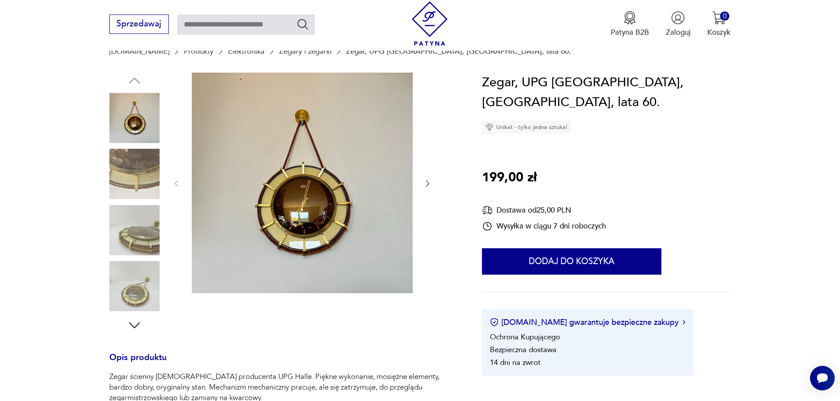
click at [428, 183] on icon "button" at bounding box center [427, 183] width 9 height 9
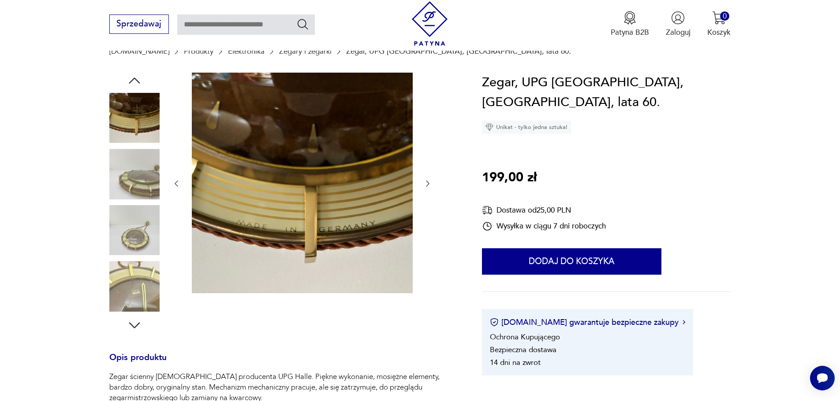
click at [428, 183] on icon "button" at bounding box center [427, 183] width 9 height 9
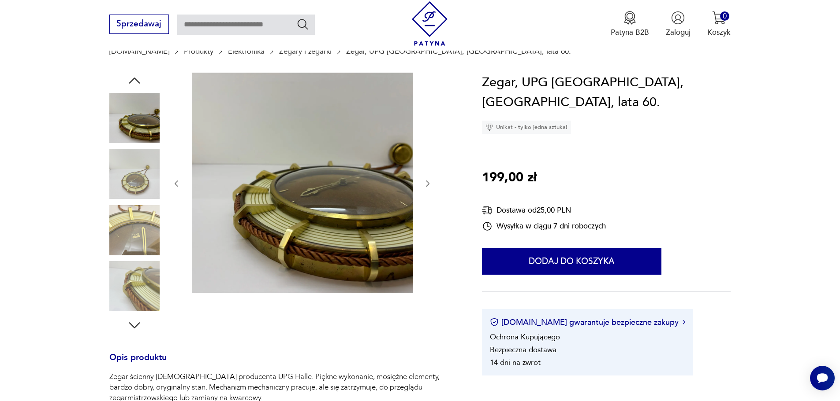
click at [427, 184] on icon "button" at bounding box center [427, 183] width 9 height 9
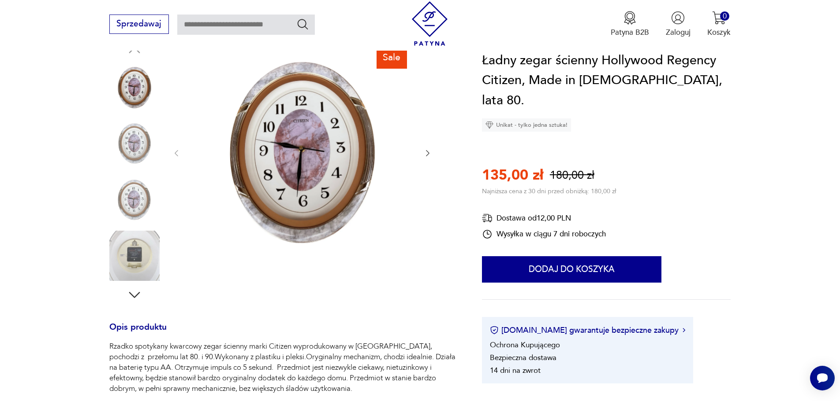
scroll to position [132, 0]
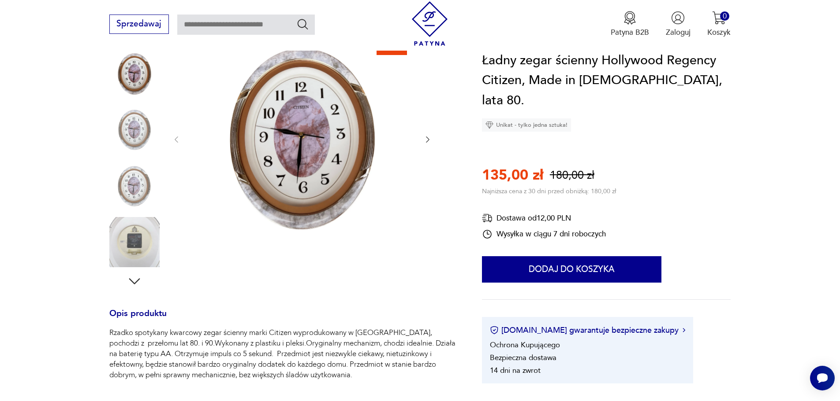
click at [427, 138] on icon "button" at bounding box center [428, 140] width 4 height 6
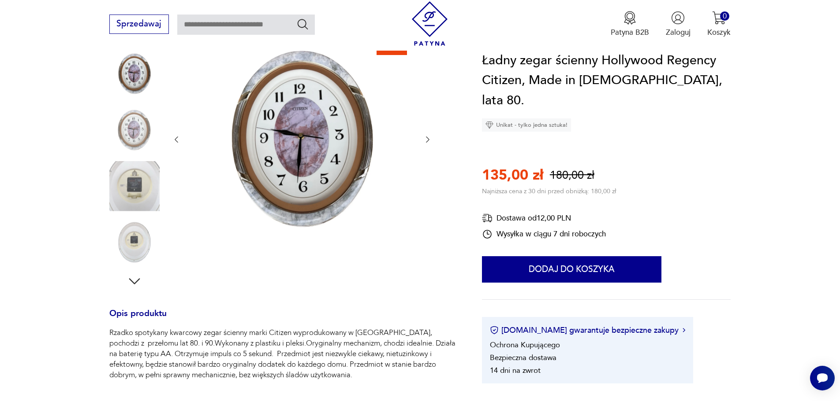
click at [427, 139] on icon "button" at bounding box center [427, 139] width 9 height 9
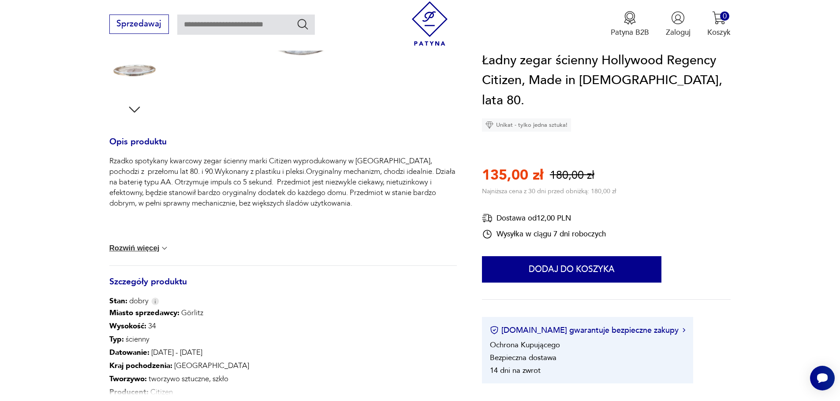
scroll to position [397, 0]
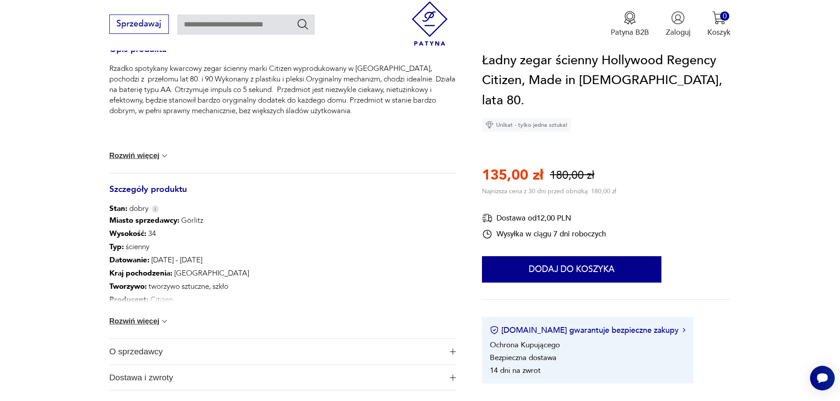
click at [159, 318] on button "Rozwiń więcej" at bounding box center [139, 321] width 60 height 9
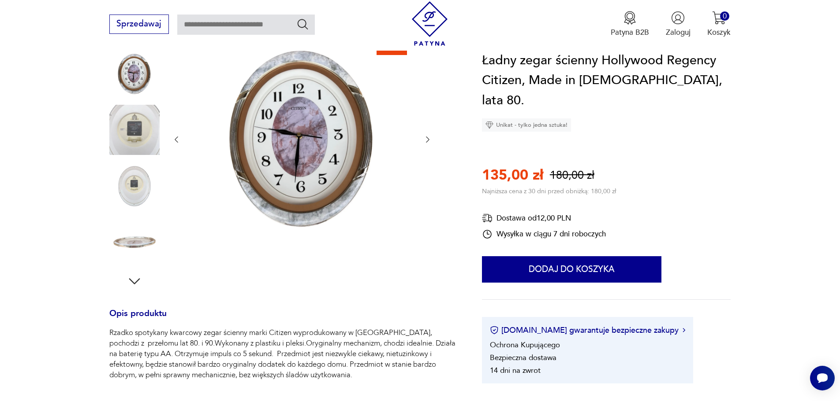
scroll to position [44, 0]
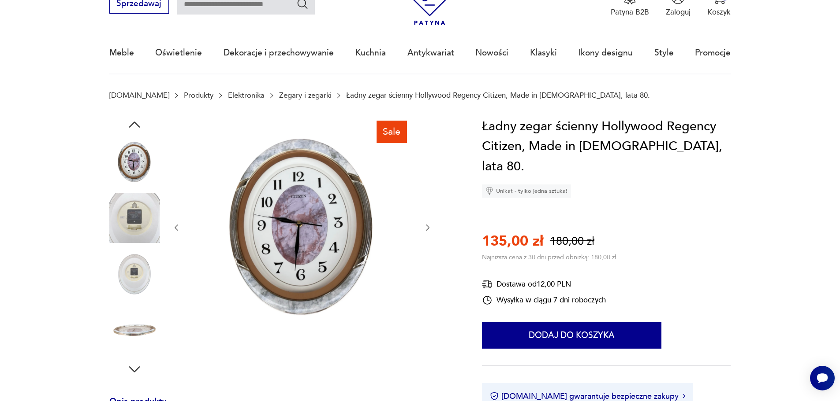
click at [429, 227] on icon "button" at bounding box center [427, 227] width 9 height 9
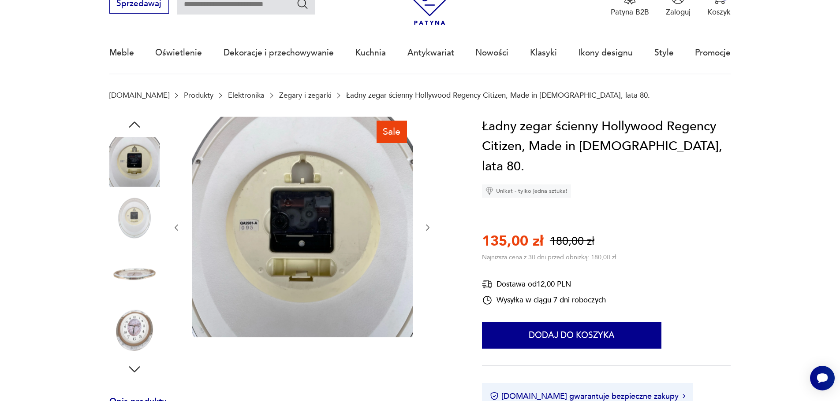
click at [429, 227] on icon "button" at bounding box center [427, 227] width 9 height 9
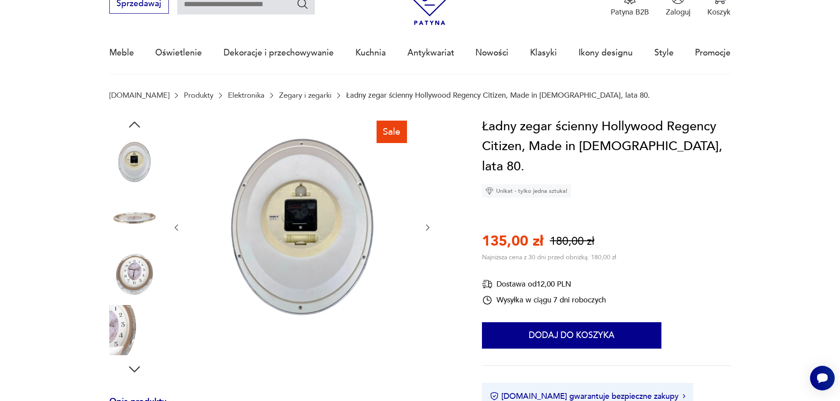
click at [429, 227] on icon "button" at bounding box center [427, 227] width 9 height 9
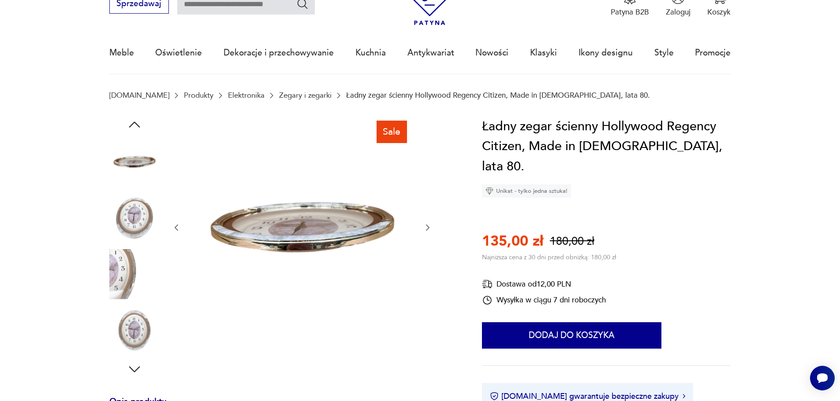
click at [429, 227] on icon "button" at bounding box center [427, 227] width 9 height 9
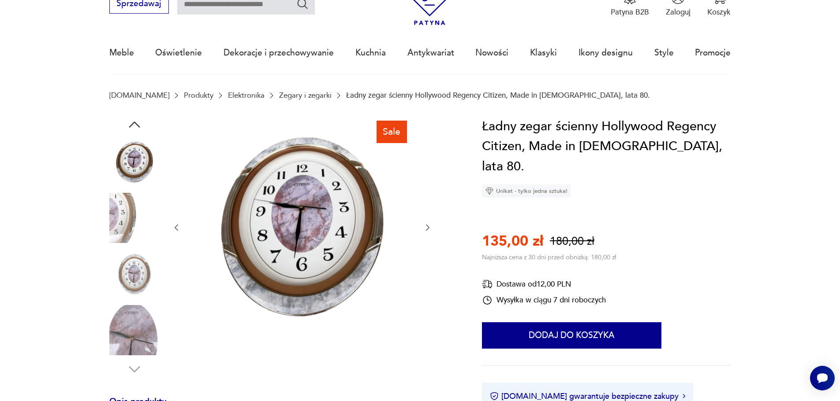
click at [429, 227] on icon "button" at bounding box center [427, 227] width 9 height 9
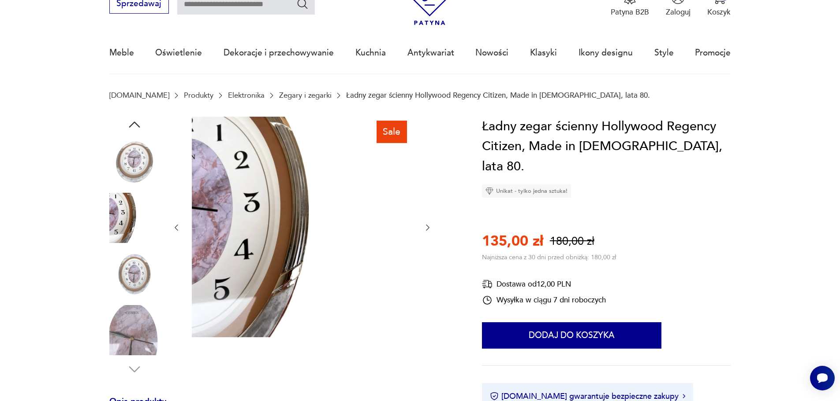
click at [429, 227] on icon "button" at bounding box center [427, 227] width 9 height 9
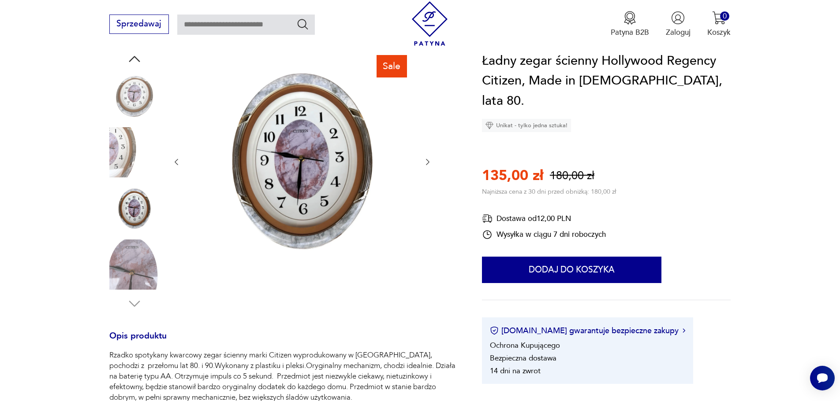
scroll to position [132, 0]
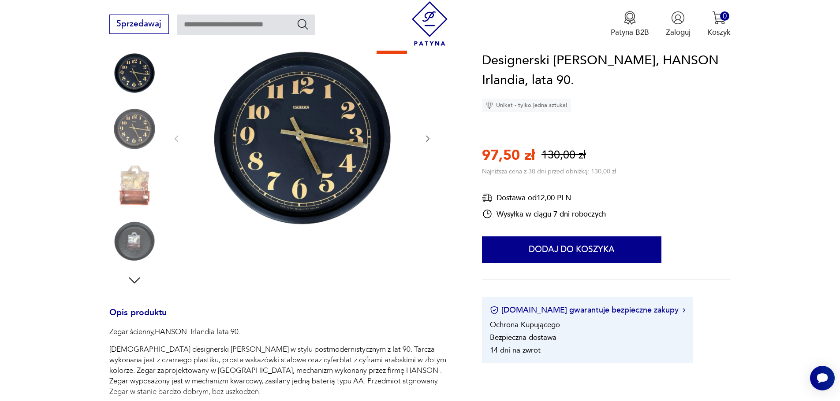
scroll to position [220, 0]
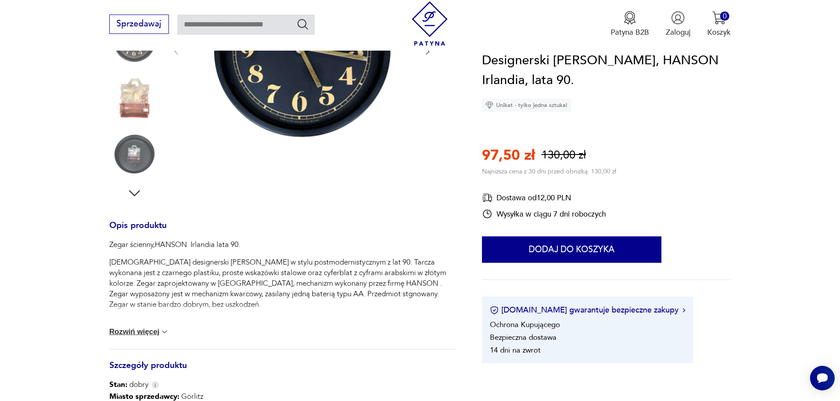
click at [160, 333] on img at bounding box center [164, 332] width 9 height 9
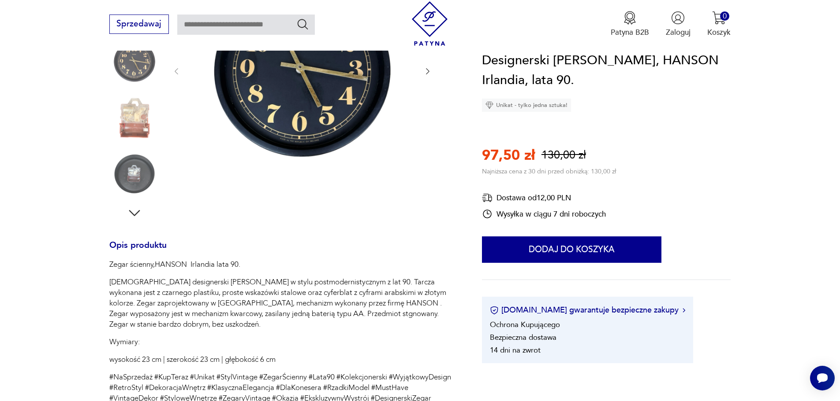
scroll to position [88, 0]
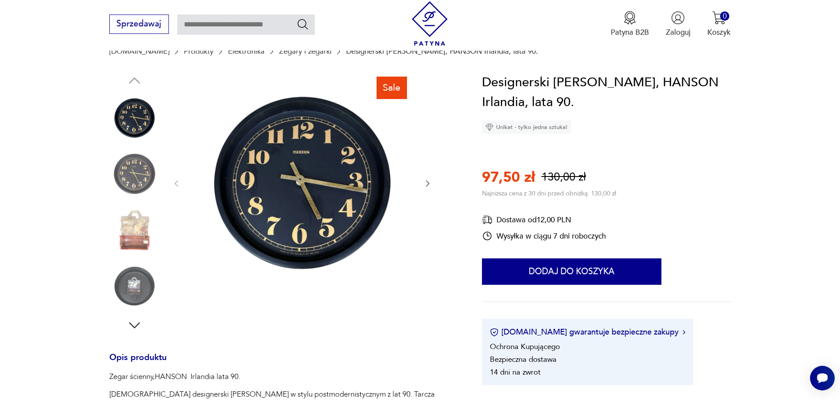
click at [430, 184] on icon "button" at bounding box center [427, 183] width 9 height 9
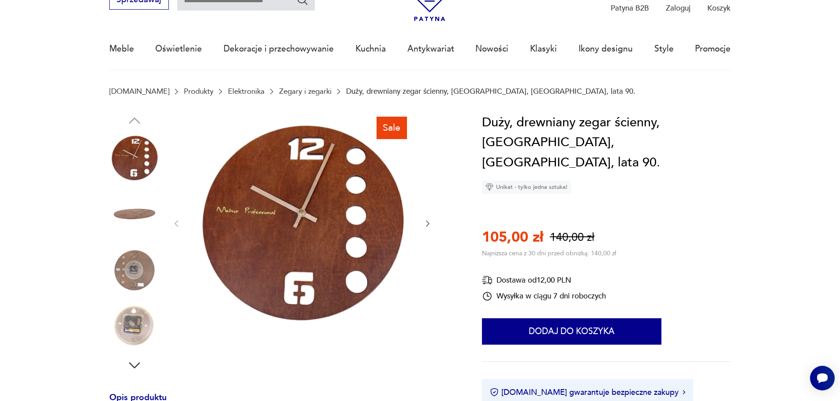
scroll to position [44, 0]
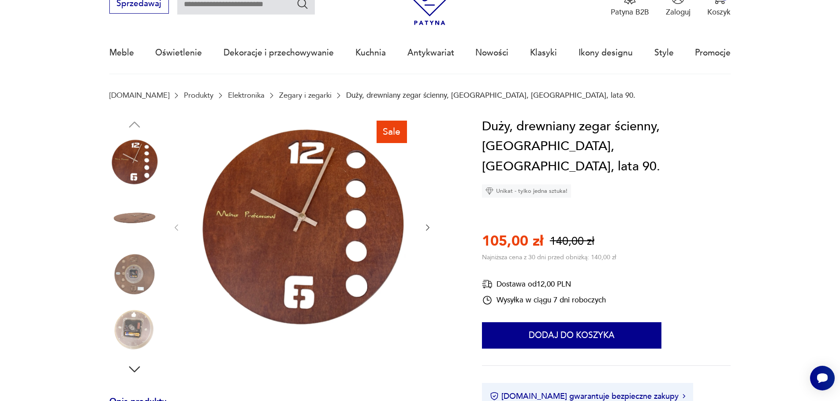
click at [426, 228] on icon "button" at bounding box center [427, 227] width 9 height 9
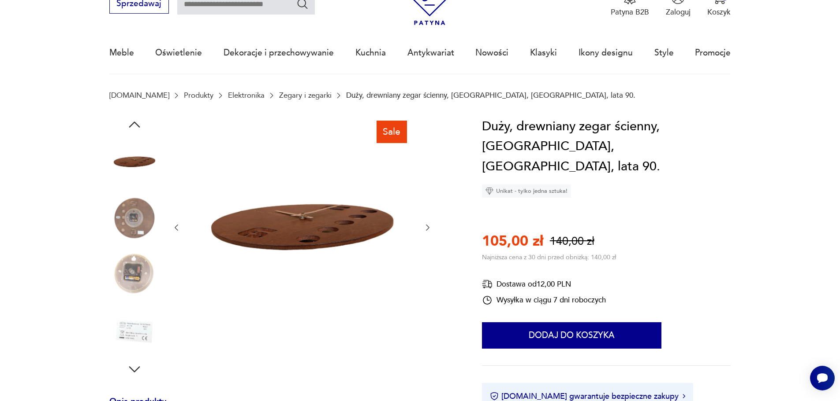
click at [426, 228] on icon "button" at bounding box center [427, 227] width 9 height 9
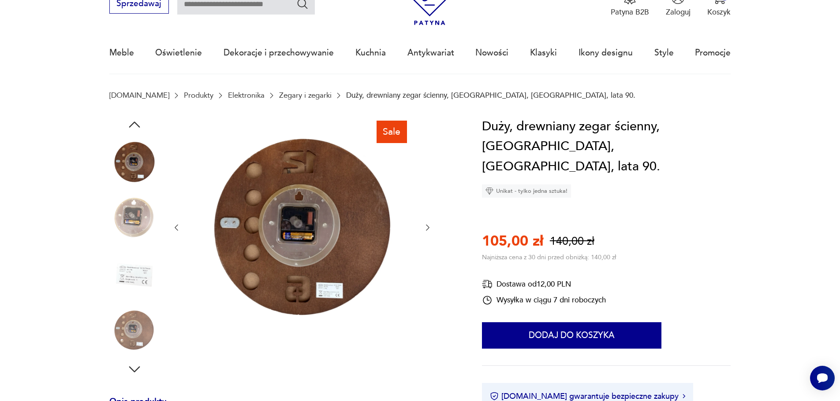
click at [426, 228] on icon "button" at bounding box center [427, 227] width 9 height 9
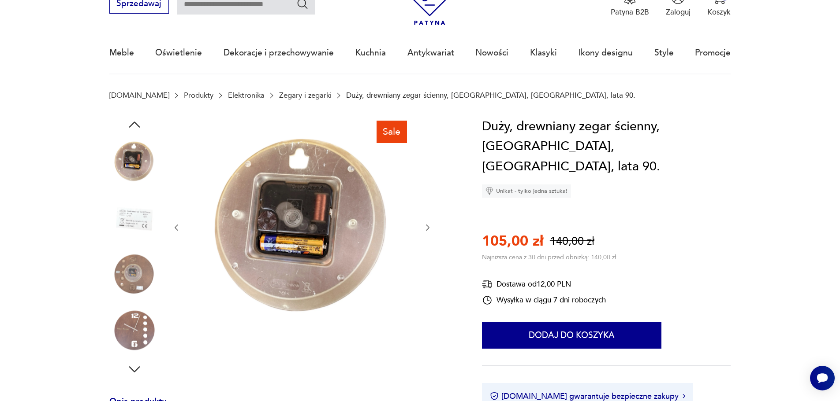
click at [426, 228] on icon "button" at bounding box center [427, 227] width 9 height 9
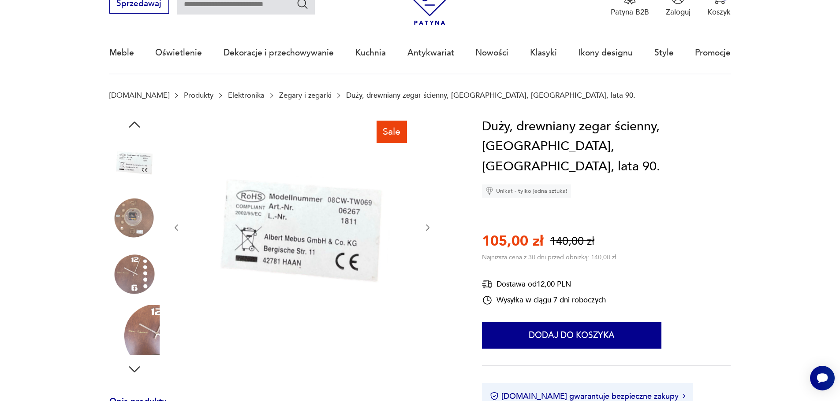
click at [426, 228] on icon "button" at bounding box center [427, 227] width 9 height 9
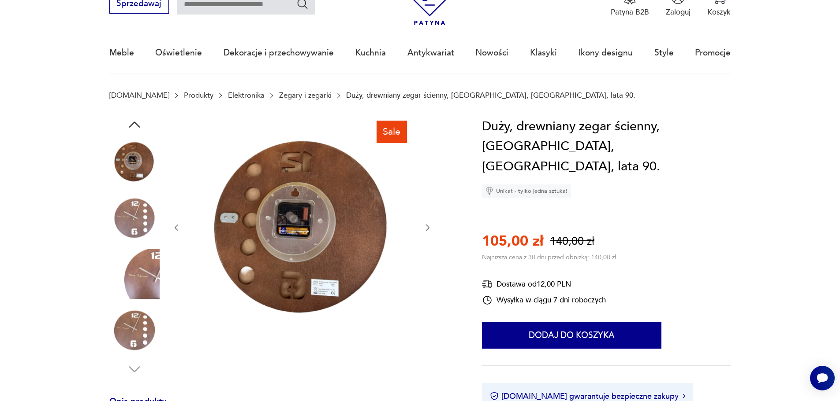
click at [426, 228] on icon "button" at bounding box center [427, 227] width 9 height 9
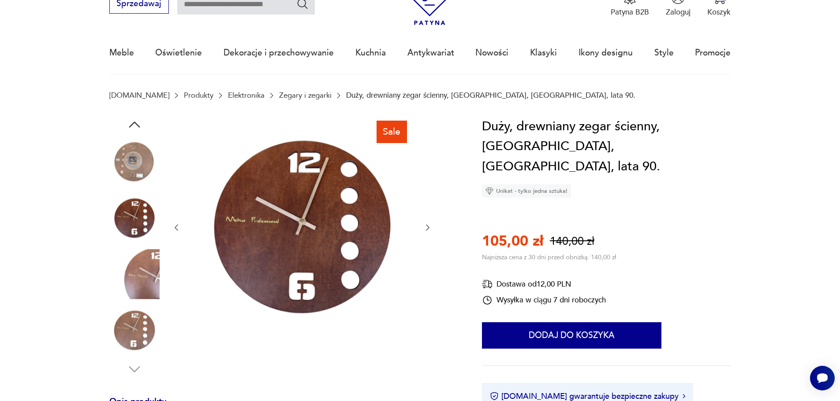
click at [426, 228] on icon "button" at bounding box center [427, 227] width 9 height 9
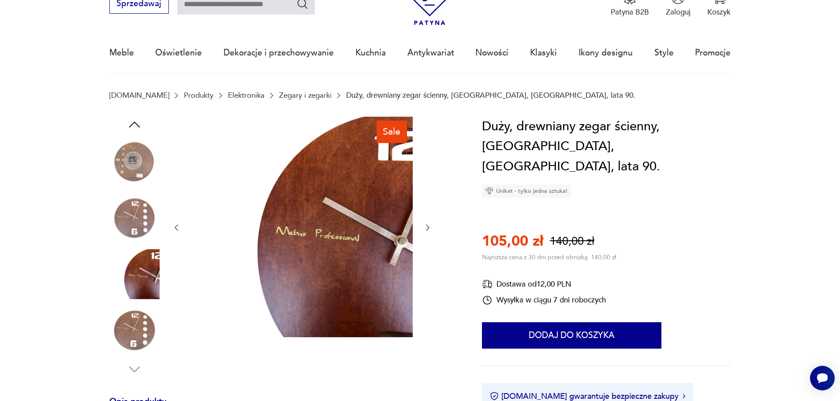
click at [426, 228] on icon "button" at bounding box center [427, 227] width 9 height 9
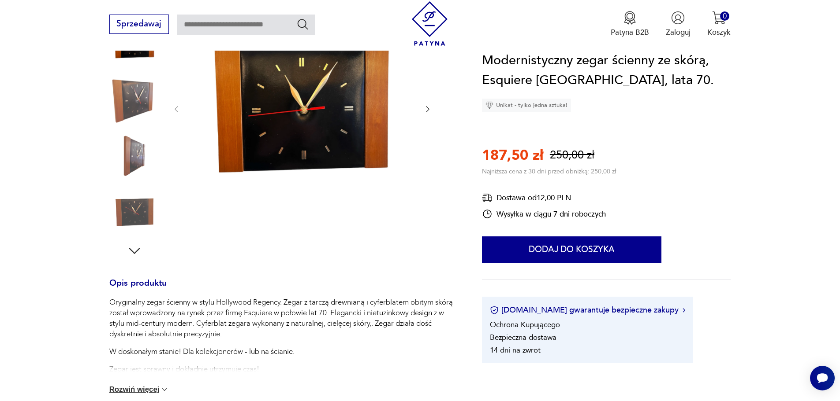
scroll to position [176, 0]
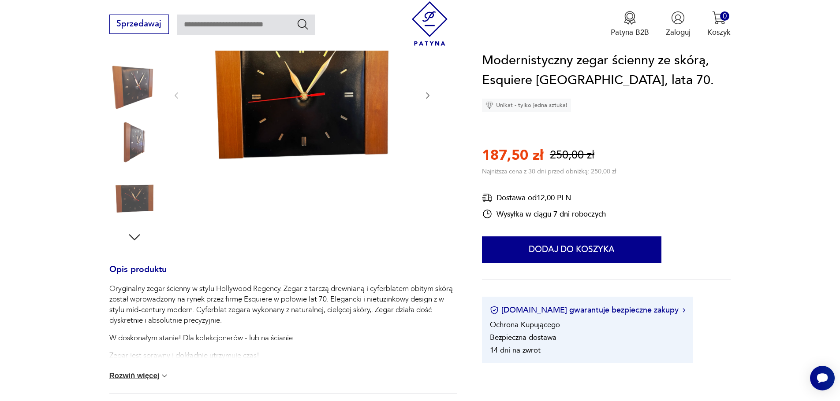
click at [147, 379] on button "Rozwiń więcej" at bounding box center [139, 376] width 60 height 9
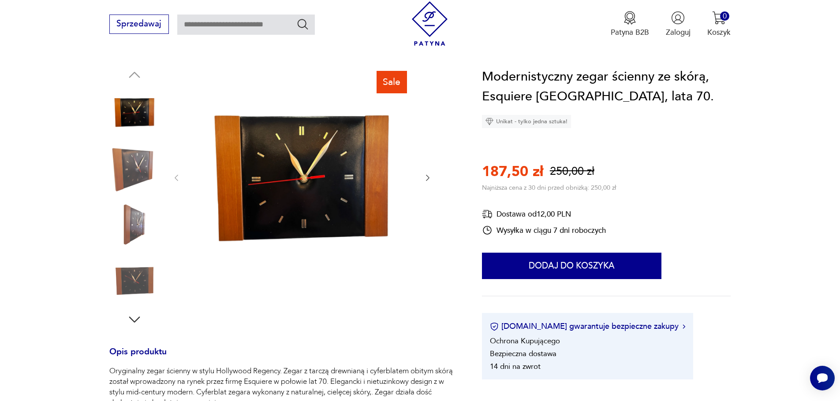
scroll to position [88, 0]
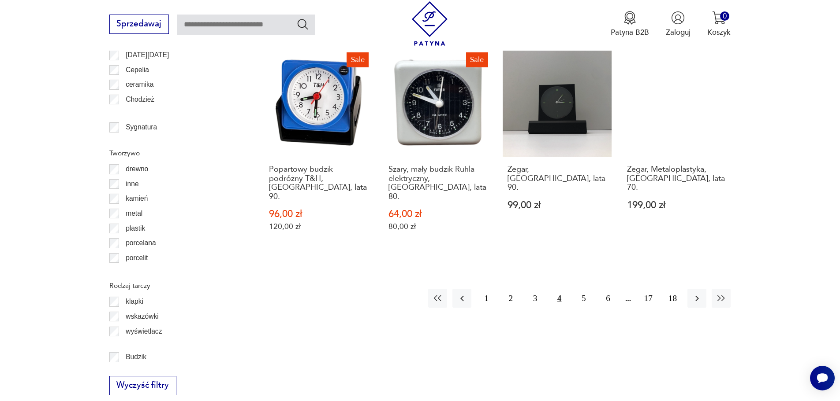
scroll to position [1055, 0]
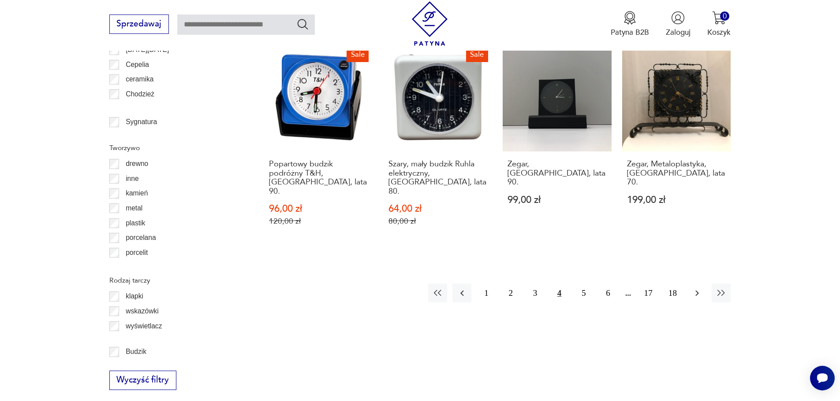
click at [694, 288] on icon "button" at bounding box center [696, 293] width 11 height 11
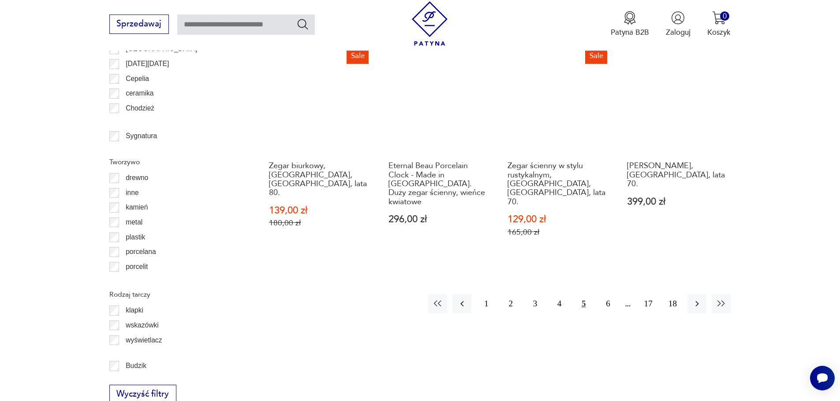
scroll to position [1055, 0]
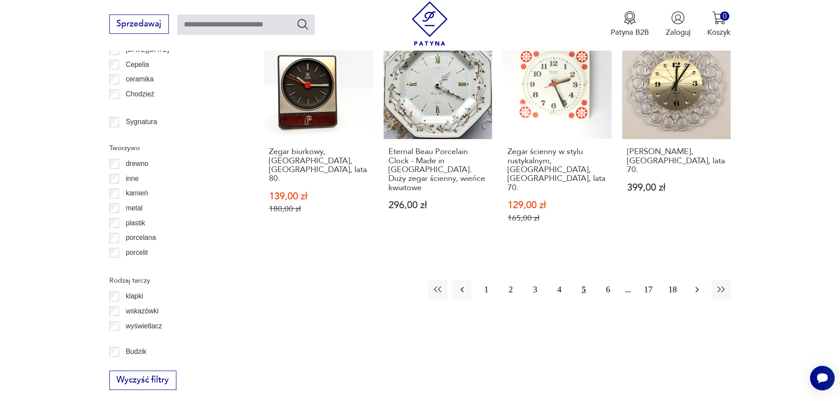
click at [696, 285] on icon "button" at bounding box center [696, 290] width 11 height 11
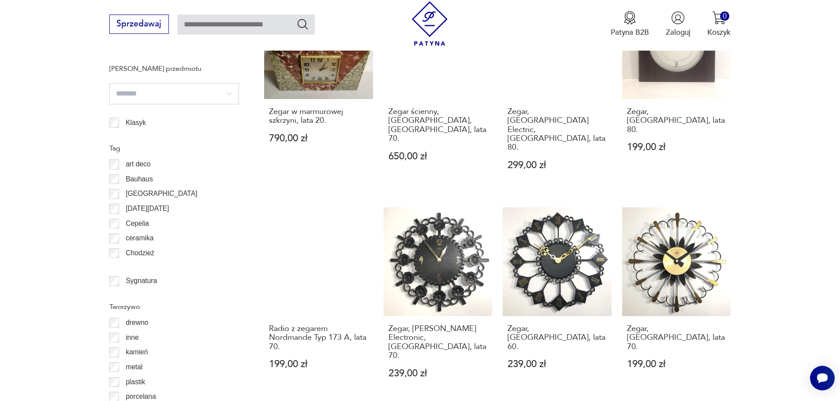
scroll to position [925, 0]
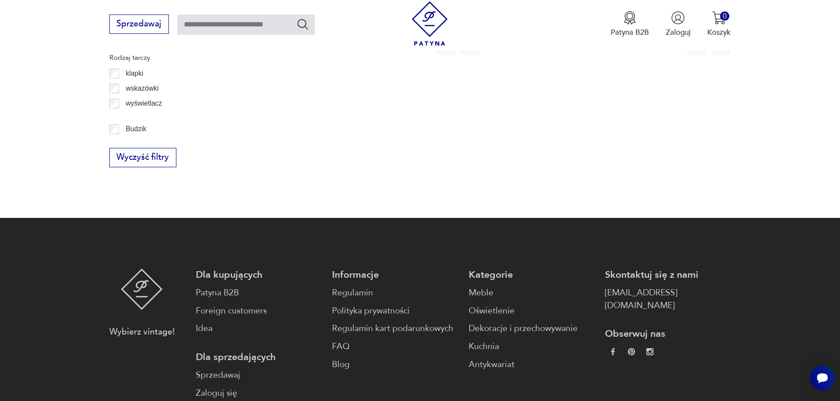
scroll to position [1102, 0]
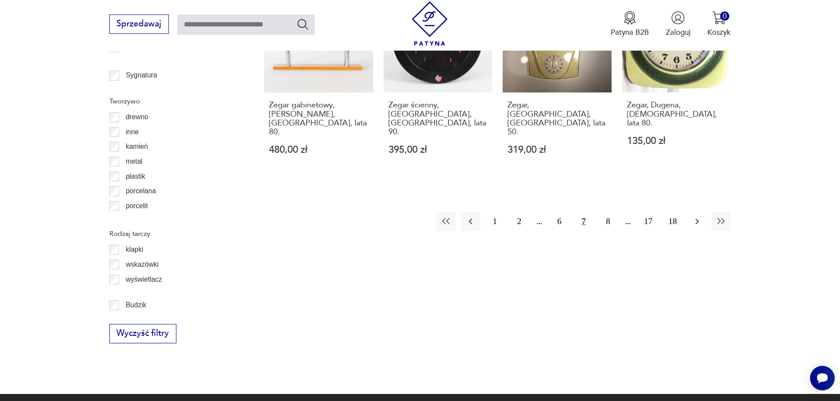
click at [695, 216] on icon "button" at bounding box center [696, 221] width 11 height 11
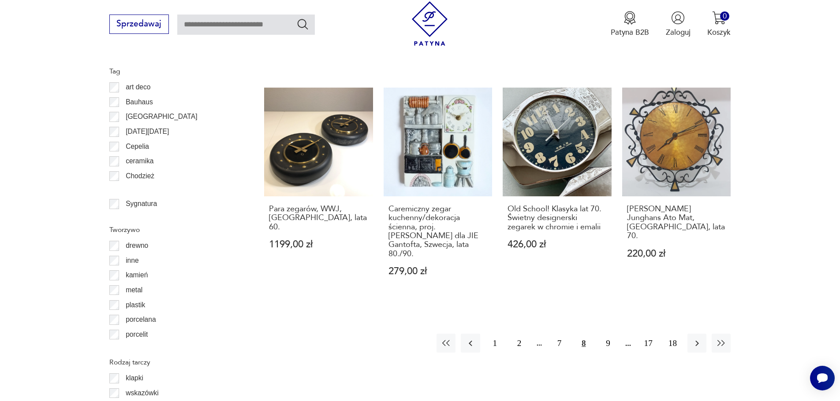
scroll to position [1014, 0]
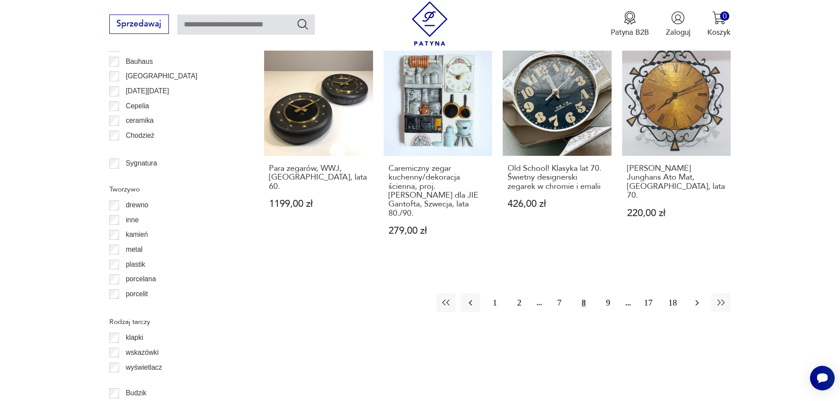
click at [695, 300] on icon "button" at bounding box center [697, 303] width 4 height 6
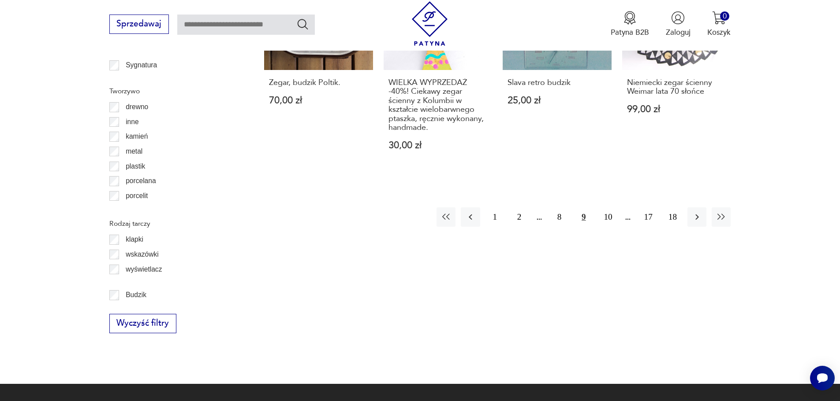
scroll to position [1125, 0]
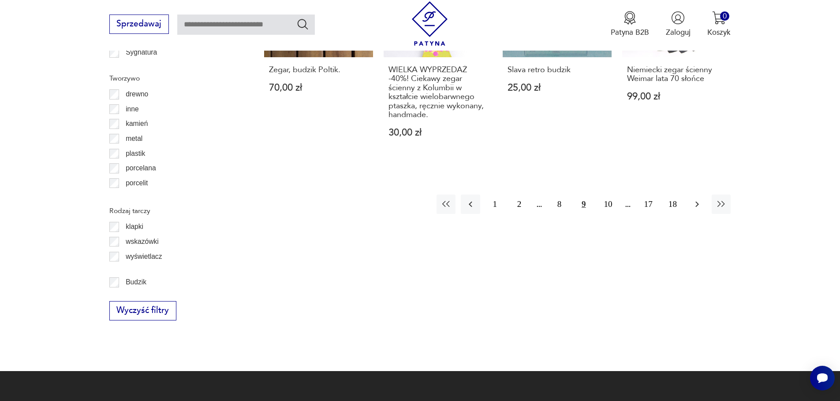
click at [696, 199] on icon "button" at bounding box center [696, 204] width 11 height 11
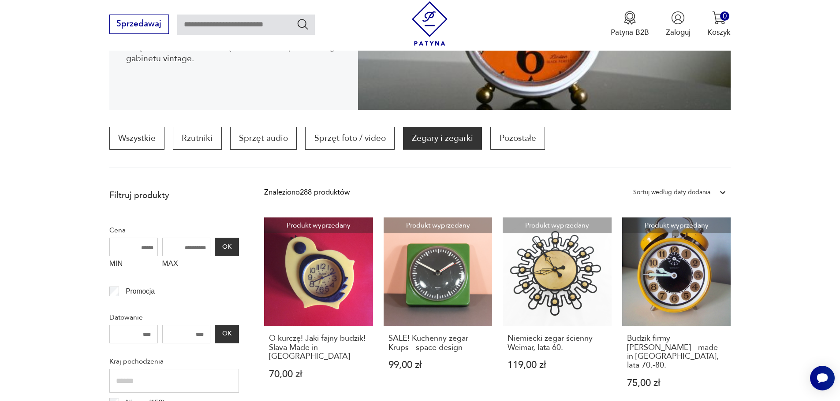
scroll to position [134, 0]
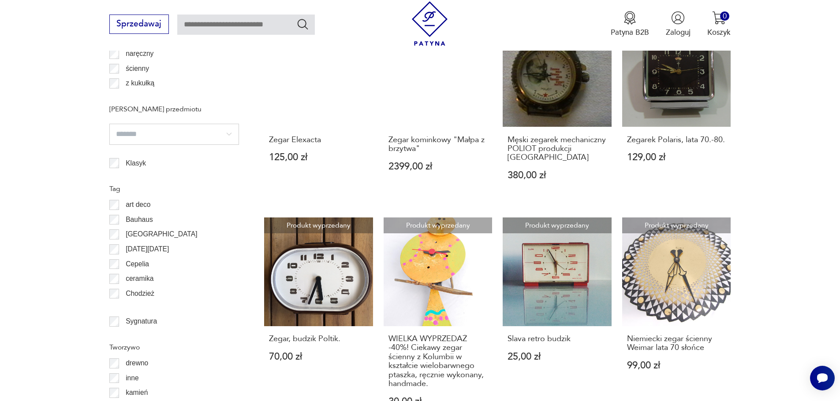
scroll to position [860, 0]
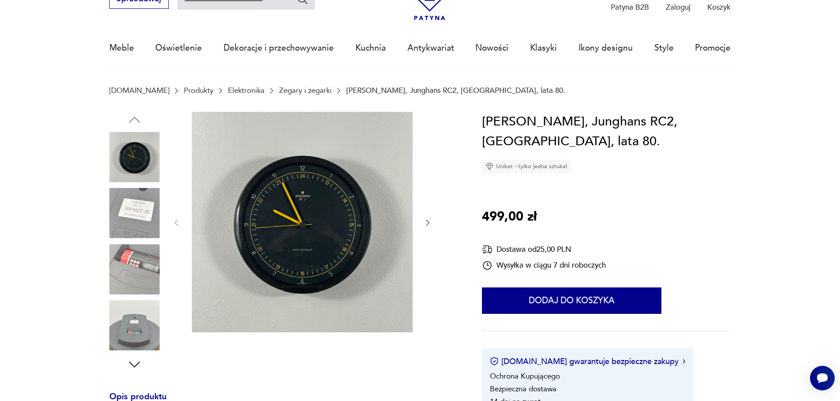
scroll to position [44, 0]
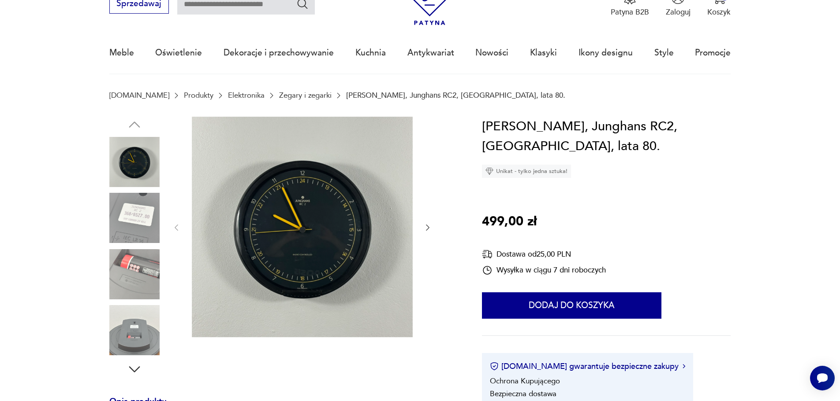
click at [427, 227] on icon "button" at bounding box center [427, 227] width 9 height 9
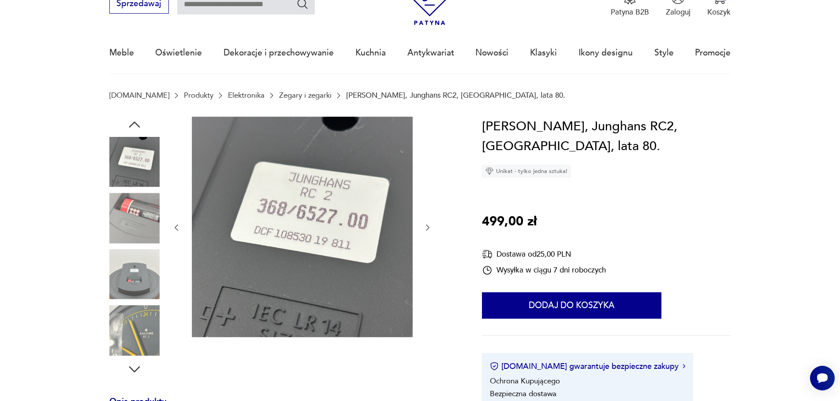
click at [427, 230] on icon "button" at bounding box center [428, 228] width 4 height 6
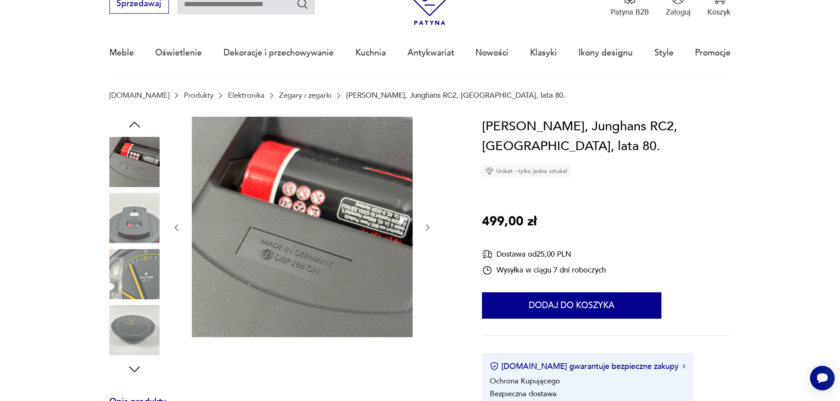
click at [427, 230] on icon "button" at bounding box center [428, 228] width 4 height 6
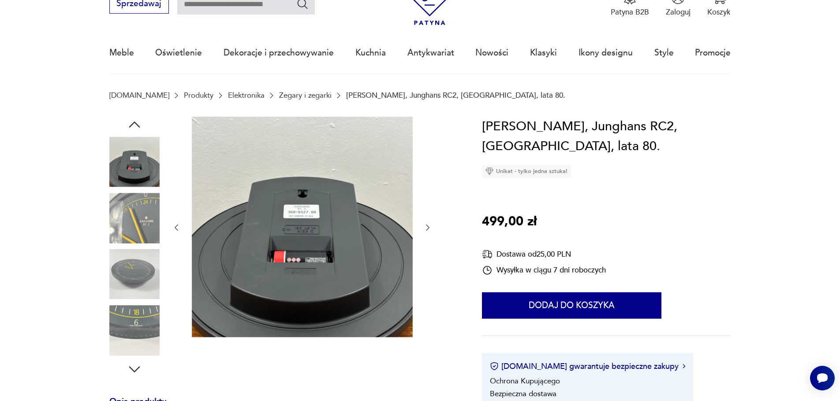
click at [427, 230] on icon "button" at bounding box center [428, 228] width 4 height 6
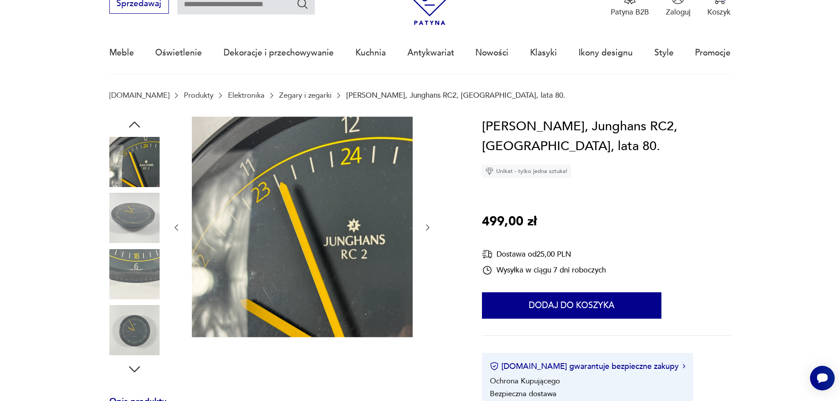
click at [427, 230] on icon "button" at bounding box center [428, 228] width 4 height 6
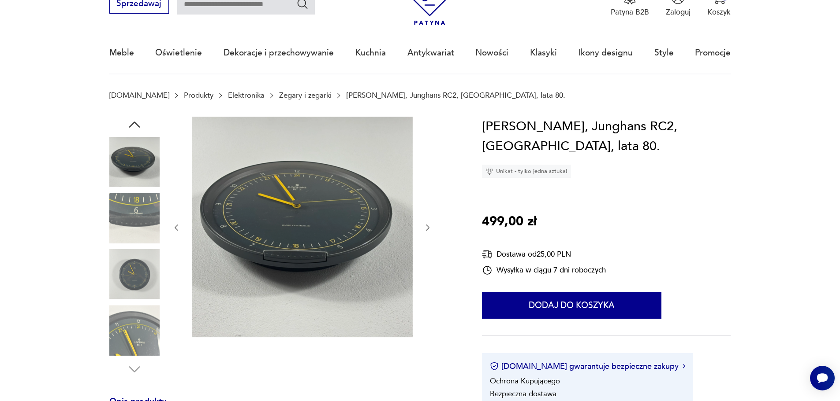
click at [427, 230] on icon "button" at bounding box center [428, 228] width 4 height 6
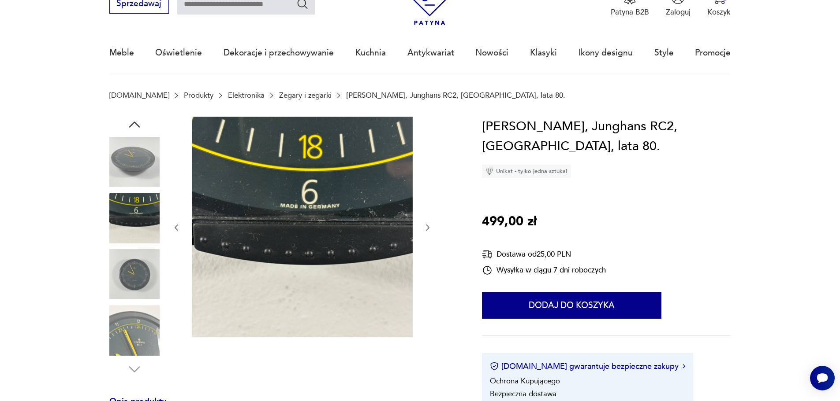
click at [427, 232] on icon "button" at bounding box center [427, 227] width 9 height 9
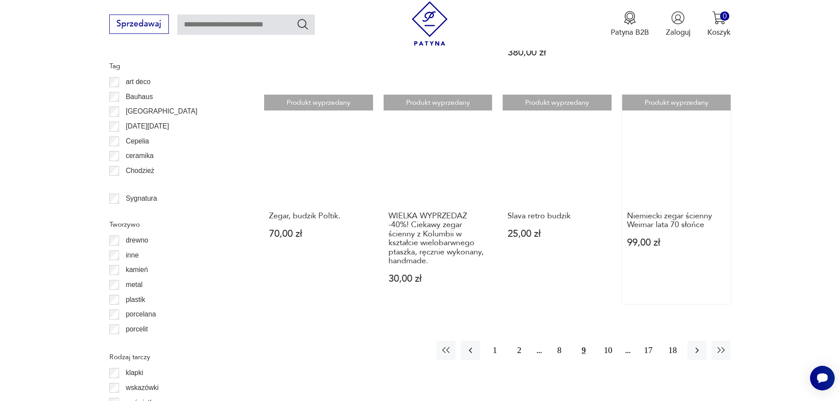
scroll to position [1130, 0]
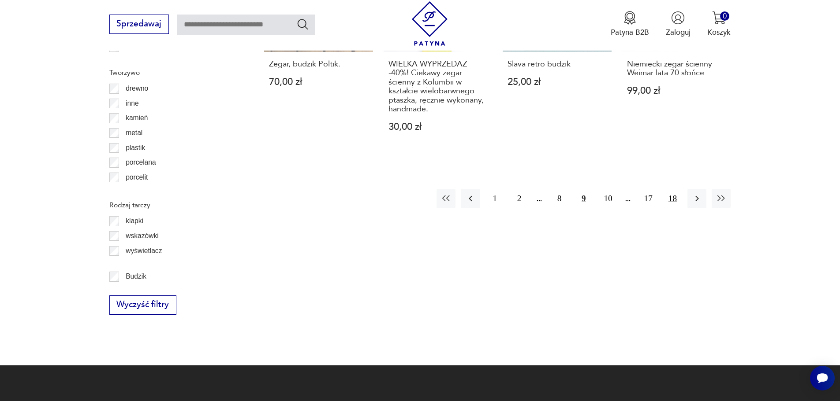
click at [673, 189] on button "18" at bounding box center [672, 198] width 19 height 19
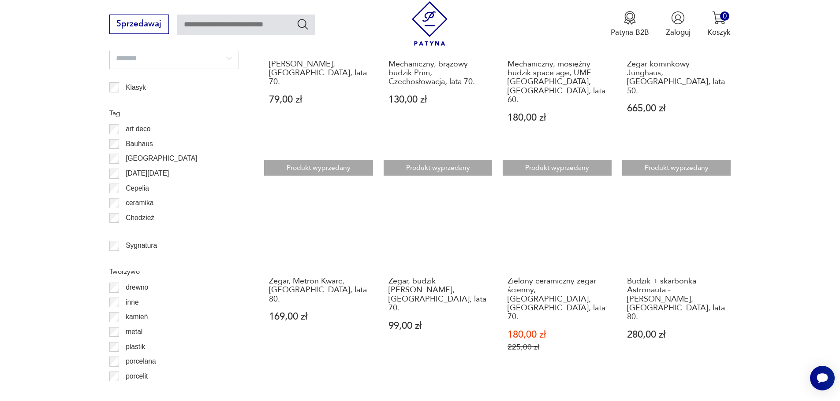
scroll to position [1099, 0]
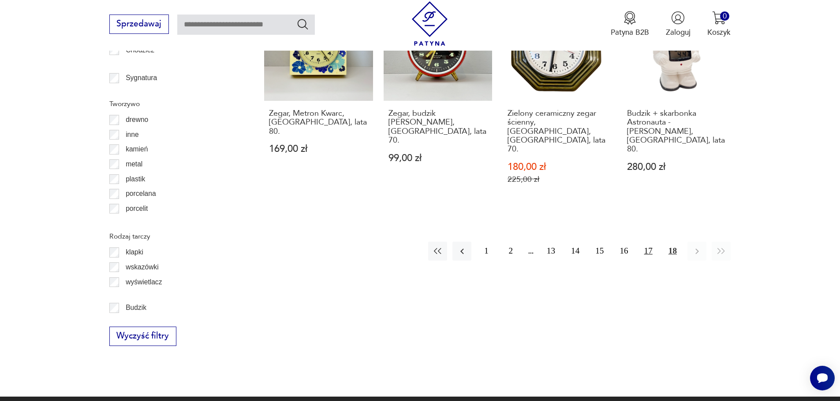
click at [646, 242] on button "17" at bounding box center [648, 251] width 19 height 19
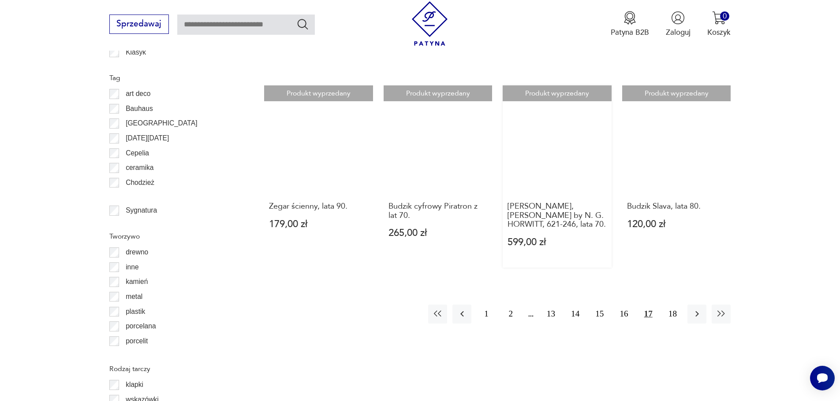
scroll to position [967, 0]
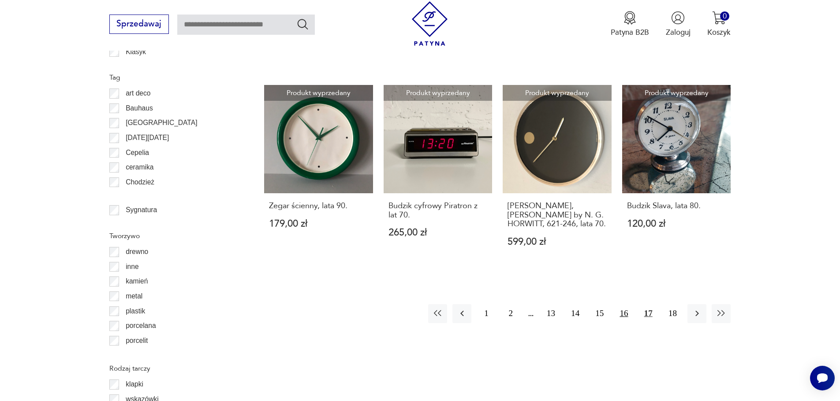
click at [623, 305] on button "16" at bounding box center [623, 314] width 19 height 19
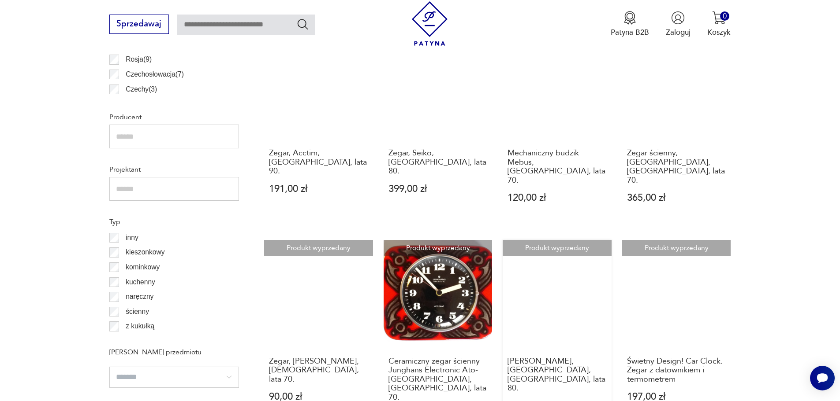
scroll to position [570, 0]
